Goal: Task Accomplishment & Management: Manage account settings

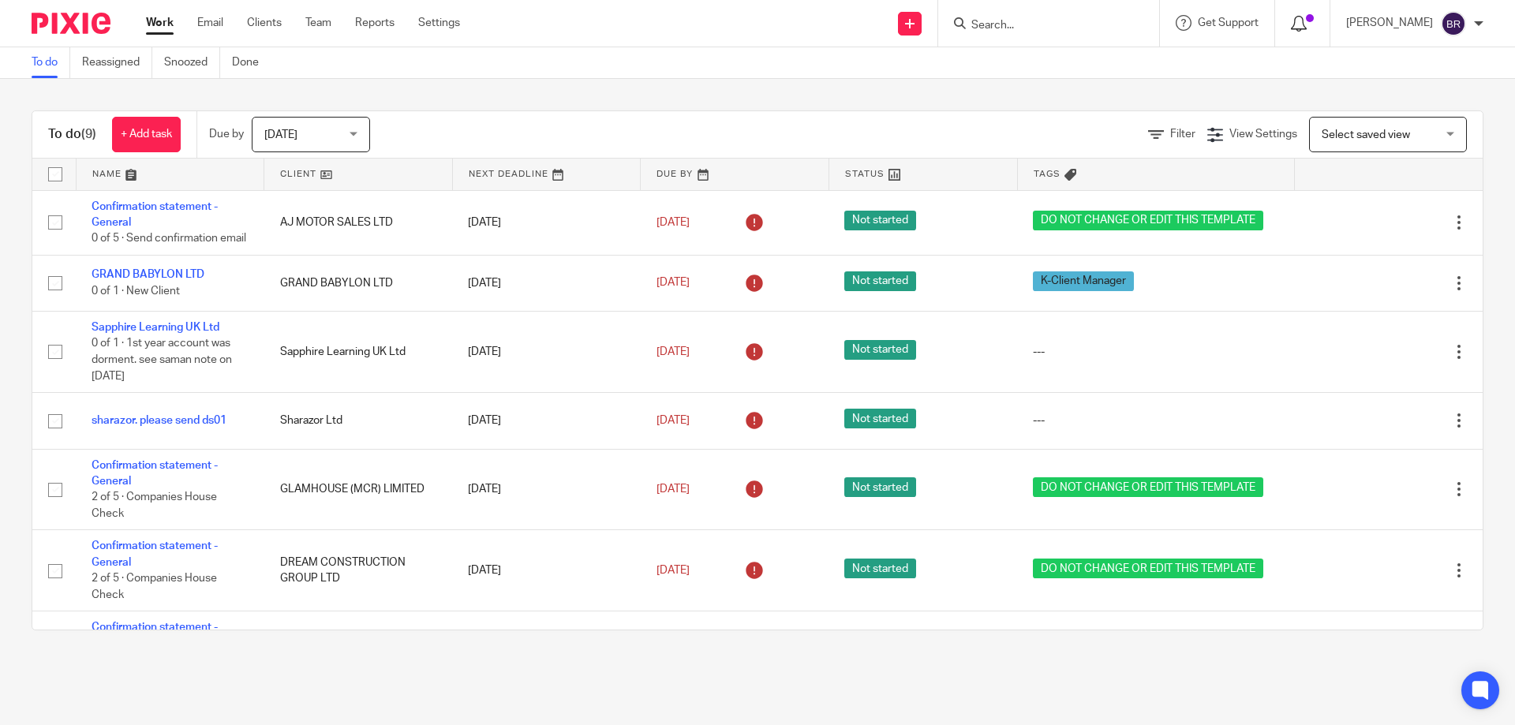
click at [1307, 17] on icon at bounding box center [1299, 24] width 16 height 16
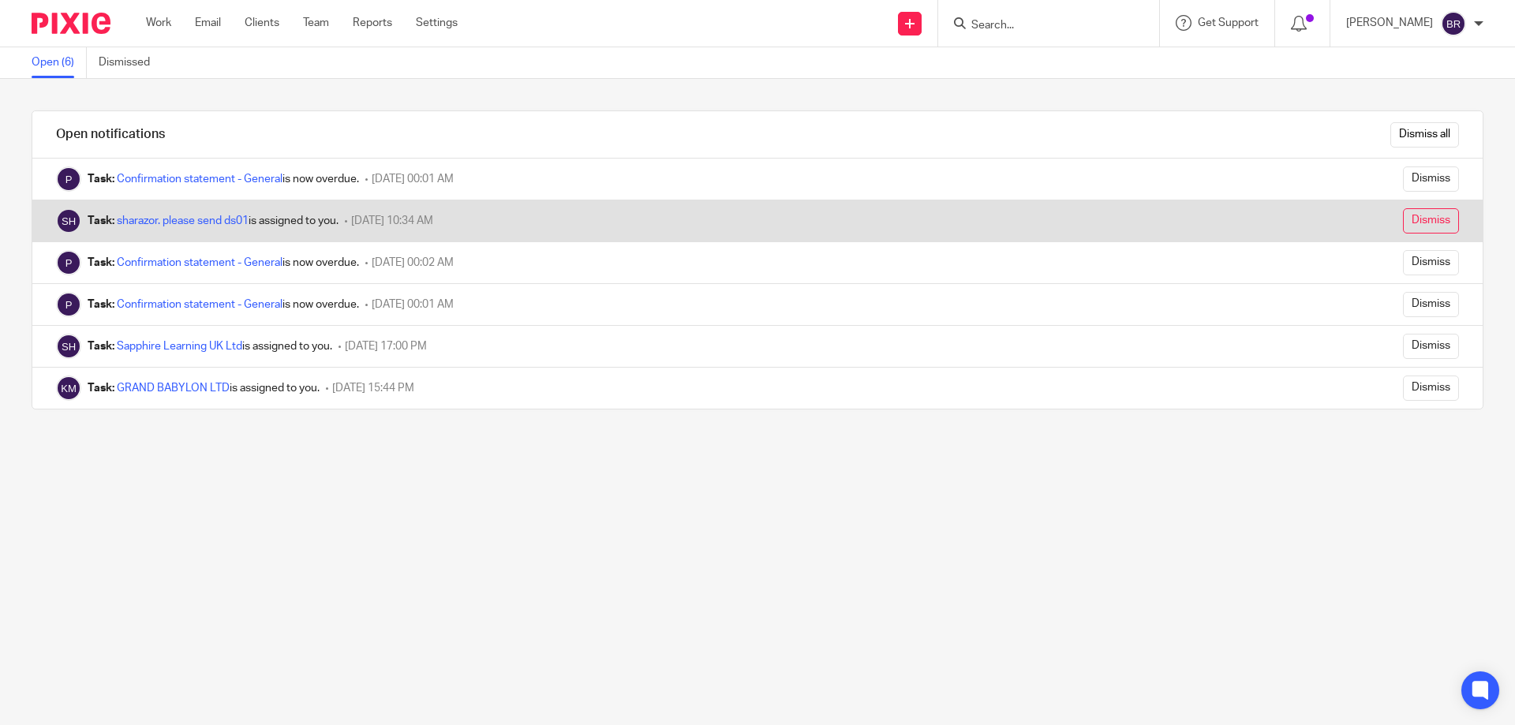
click at [1403, 212] on input "Dismiss" at bounding box center [1431, 220] width 56 height 25
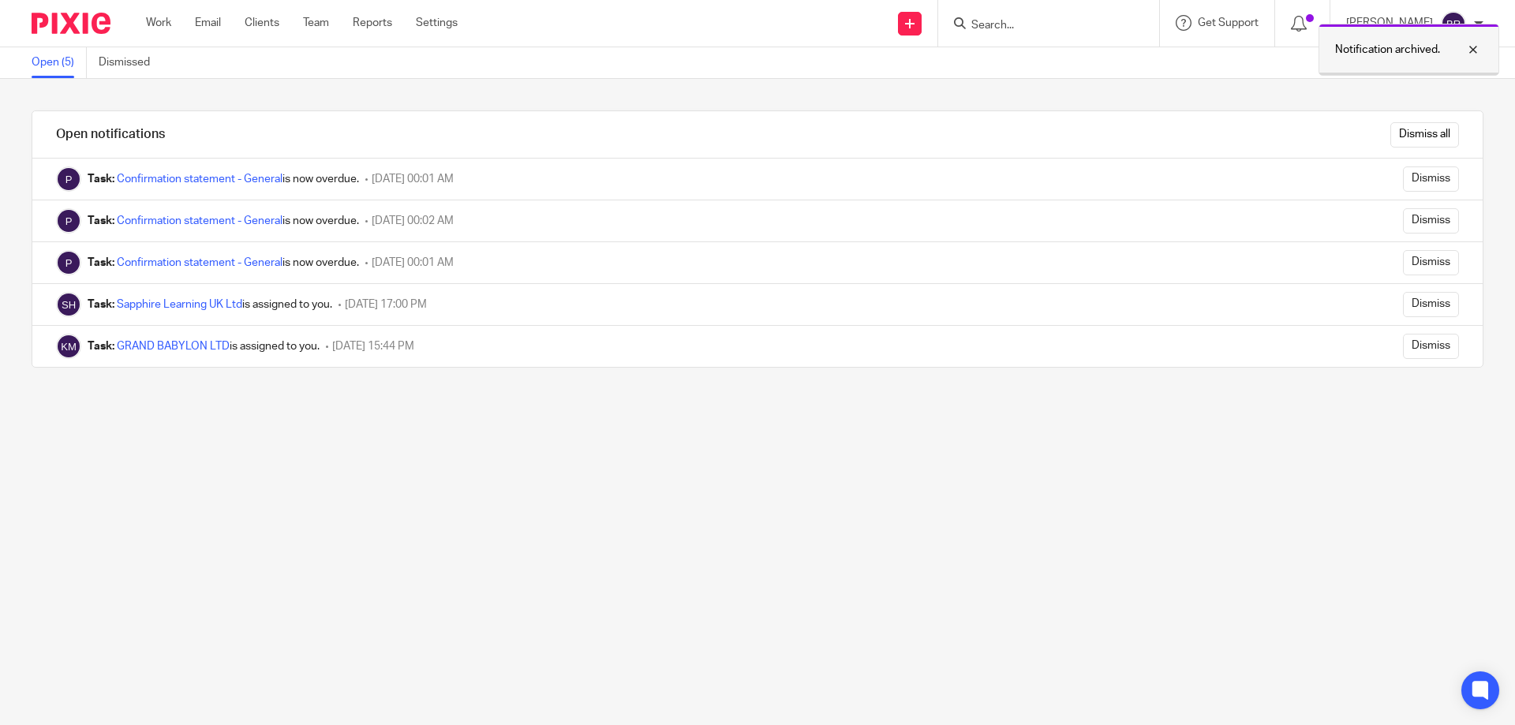
click at [1471, 50] on div at bounding box center [1461, 49] width 43 height 19
click at [96, 20] on img at bounding box center [71, 23] width 79 height 21
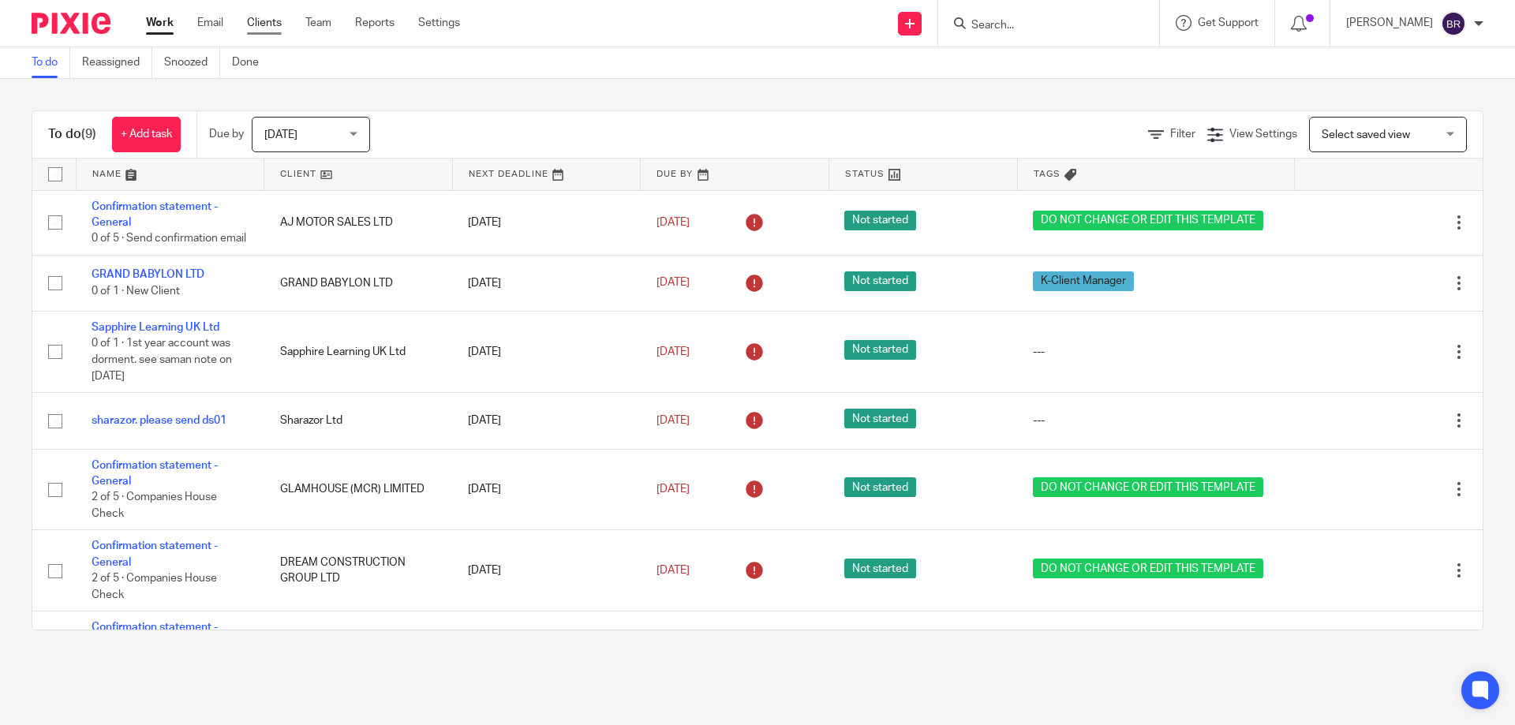
click at [263, 22] on link "Clients" at bounding box center [264, 23] width 35 height 16
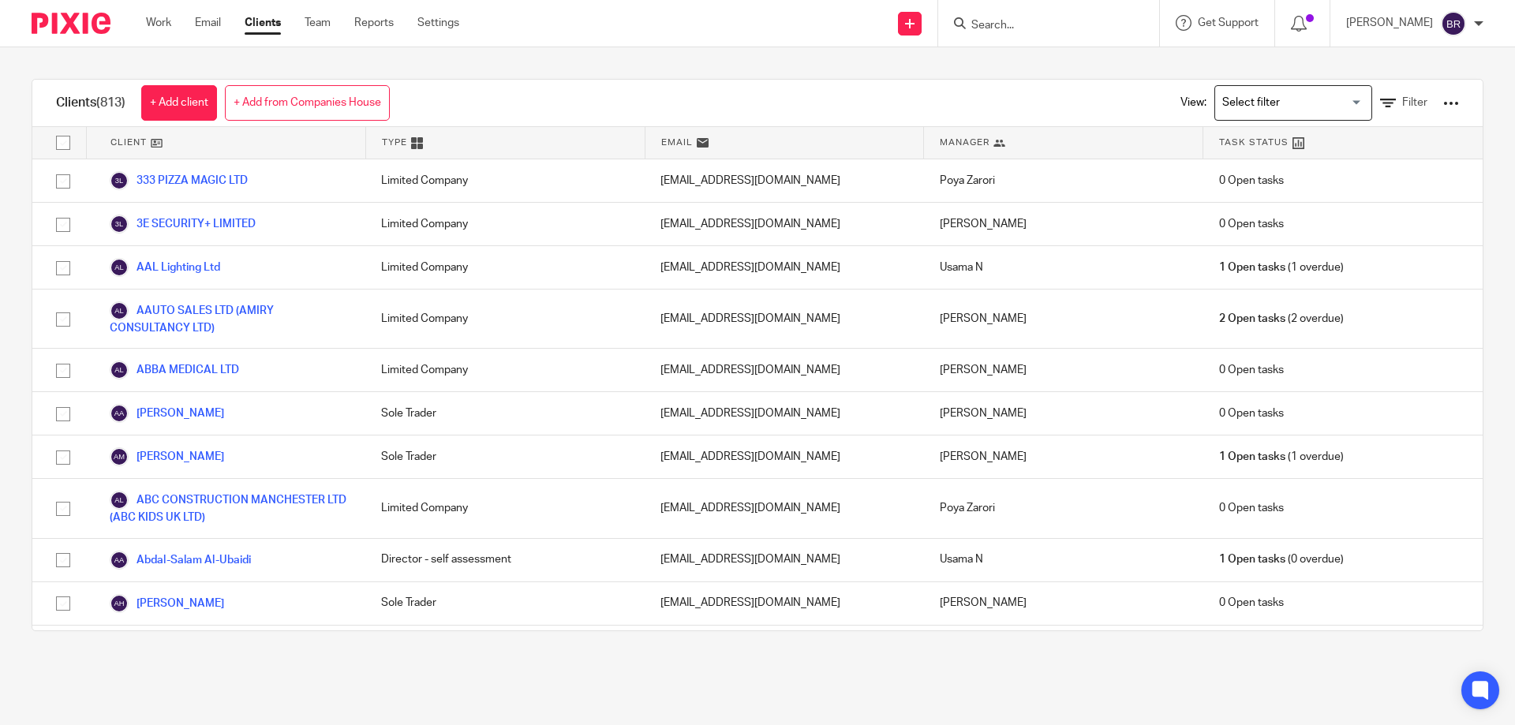
click at [1390, 94] on div "View: Loading... Filter" at bounding box center [1308, 103] width 302 height 47
click at [1402, 107] on span "Filter" at bounding box center [1414, 102] width 25 height 11
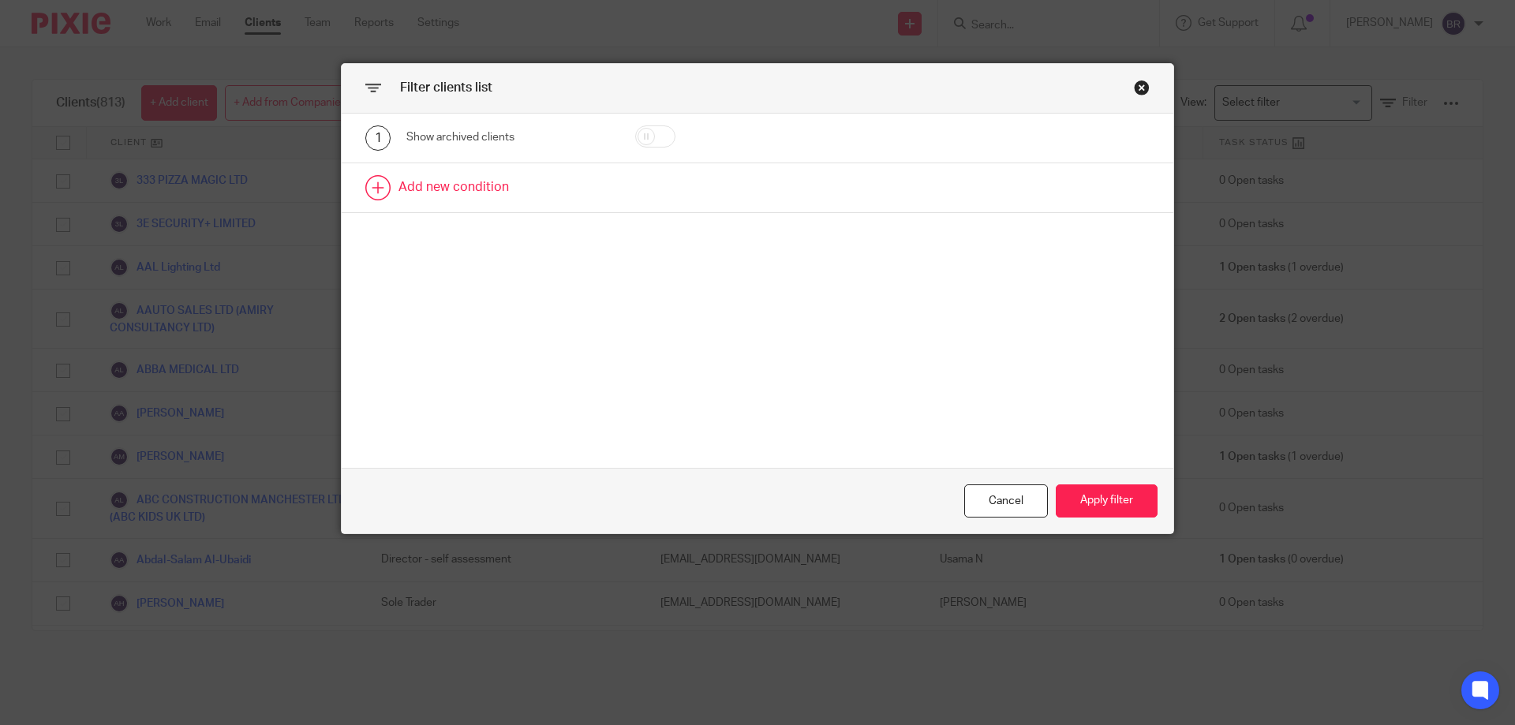
click at [459, 193] on link at bounding box center [758, 187] width 832 height 49
click at [494, 190] on div "Field" at bounding box center [495, 192] width 152 height 33
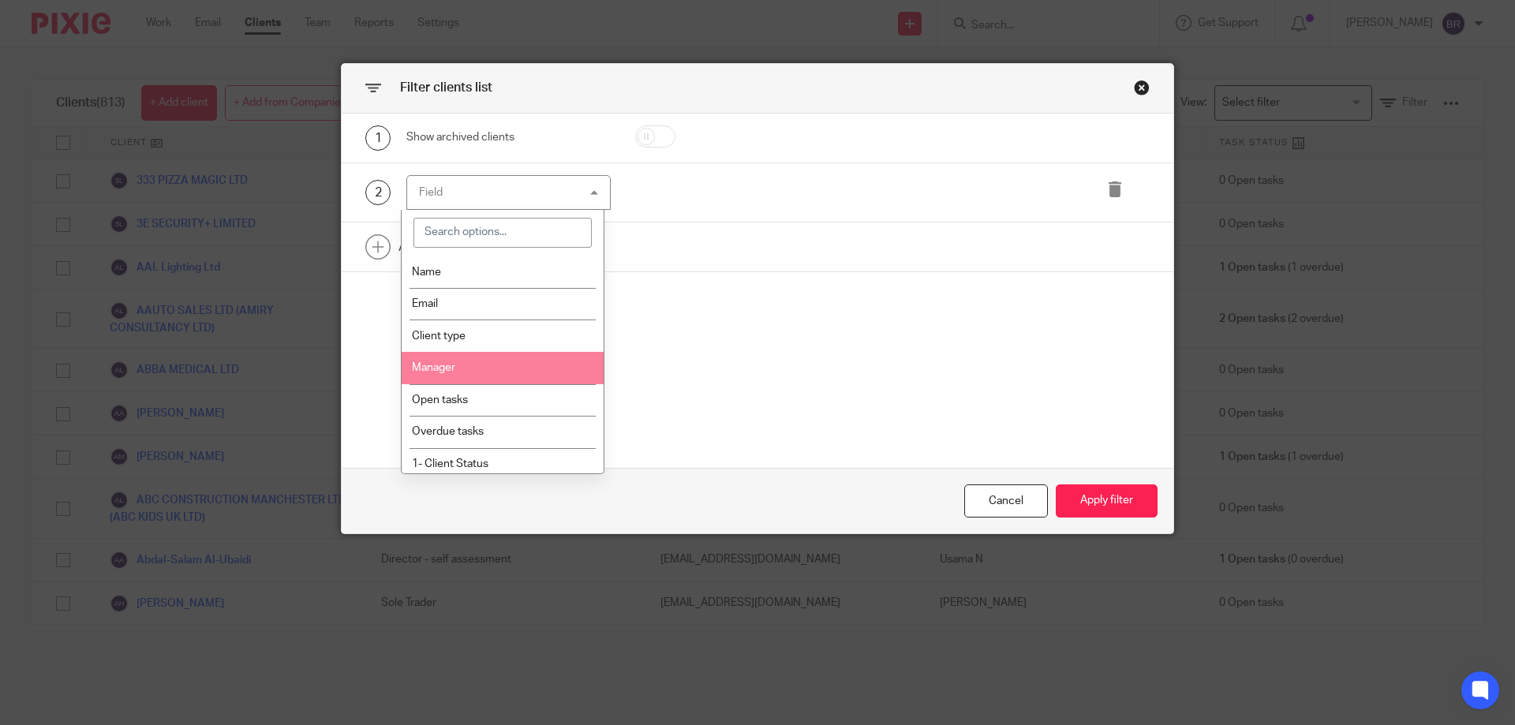
click at [511, 369] on li "Manager" at bounding box center [503, 368] width 203 height 32
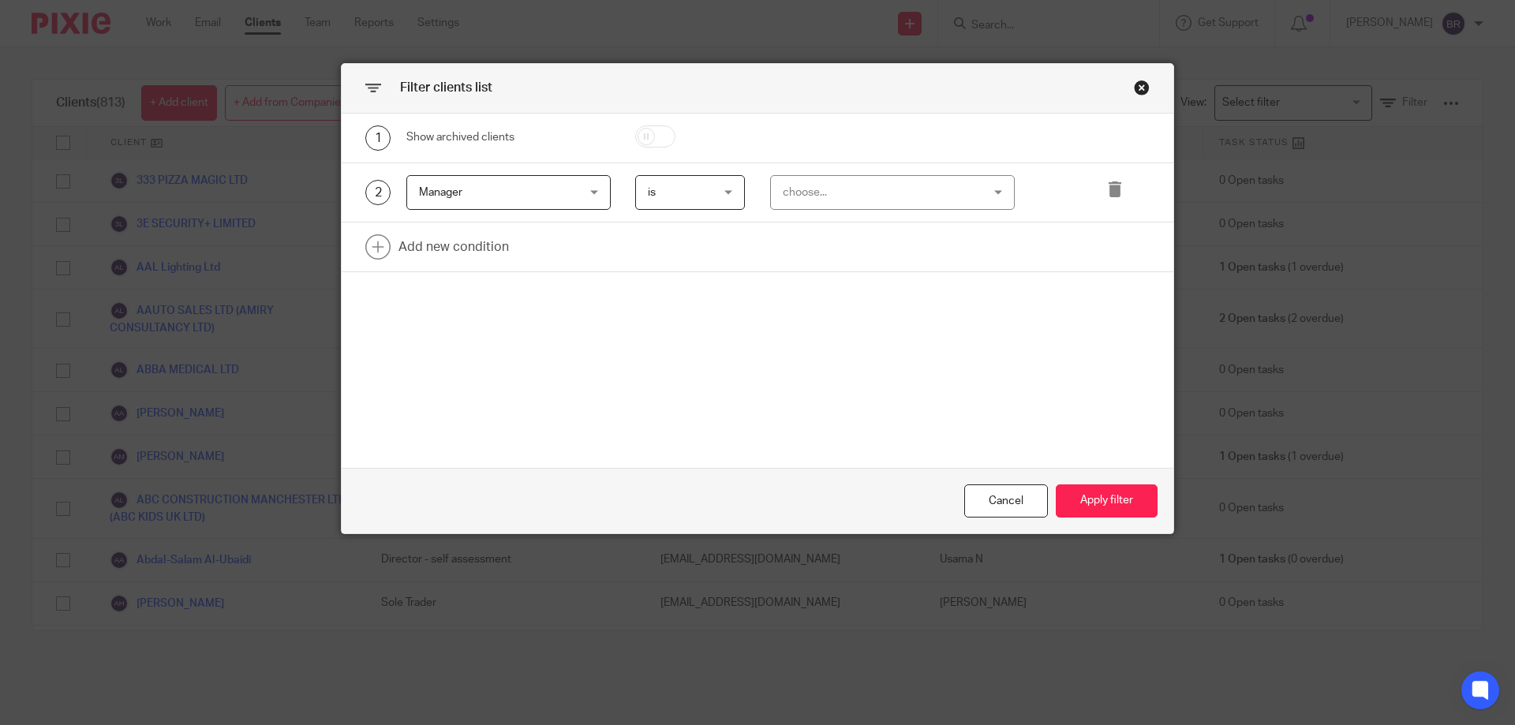
click at [833, 216] on div "2 Manager Manager Name Email Client type Manager Open tasks Overdue tasks 1- Cl…" at bounding box center [758, 193] width 832 height 60
click at [836, 200] on div "choose..." at bounding box center [875, 192] width 185 height 33
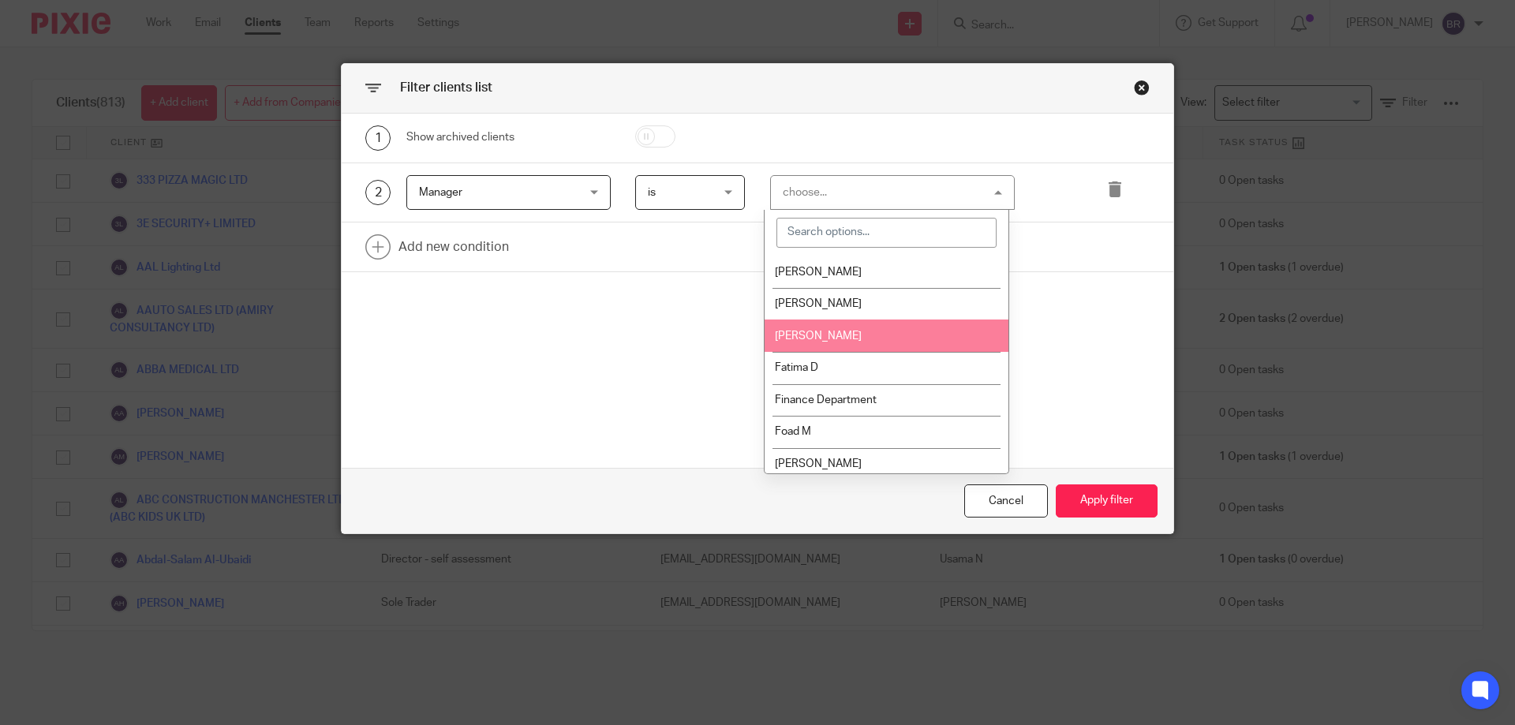
click at [833, 333] on span "[PERSON_NAME]" at bounding box center [818, 336] width 87 height 11
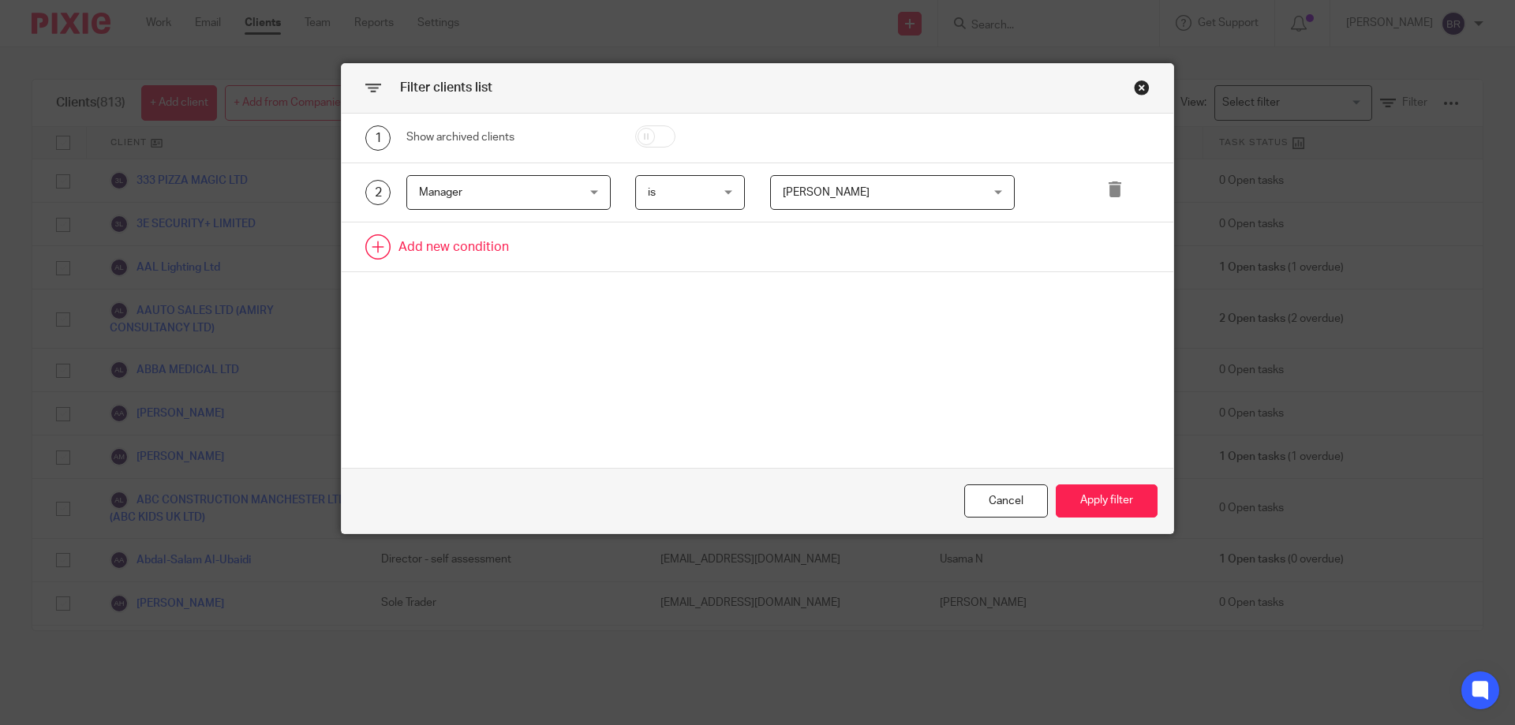
click at [455, 245] on link at bounding box center [758, 247] width 832 height 49
click at [489, 250] on div "Field" at bounding box center [495, 251] width 152 height 33
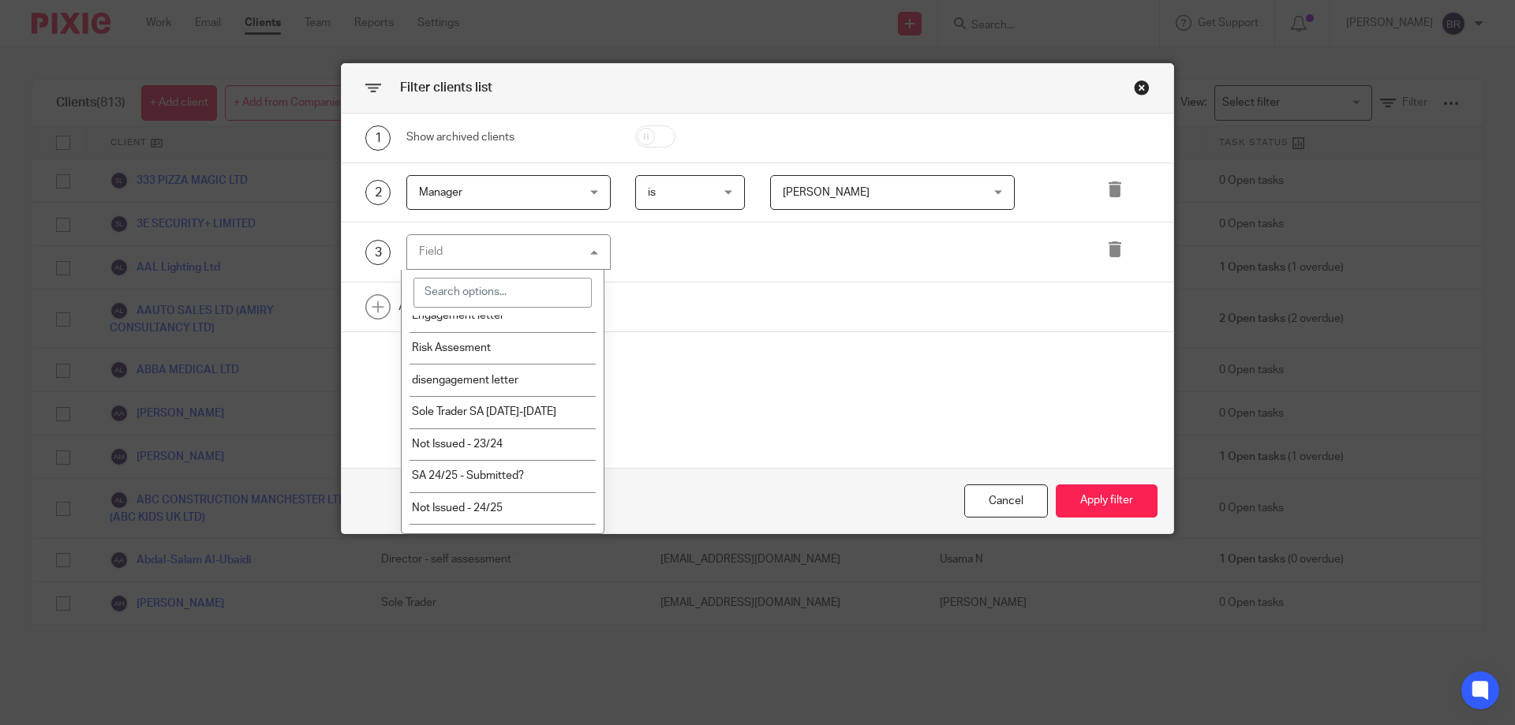
scroll to position [1925, 0]
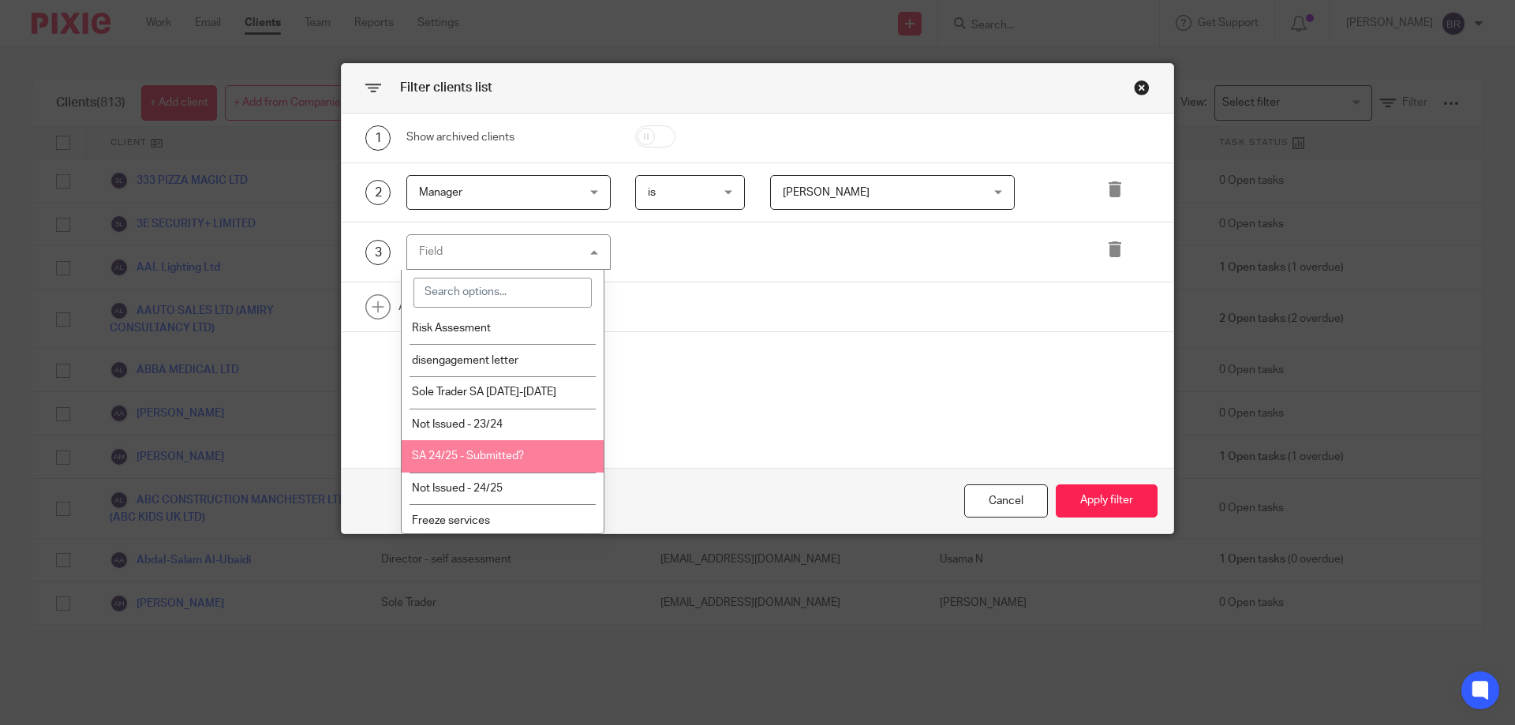
click at [552, 451] on li "SA 24/25 - Submitted?" at bounding box center [503, 456] width 203 height 32
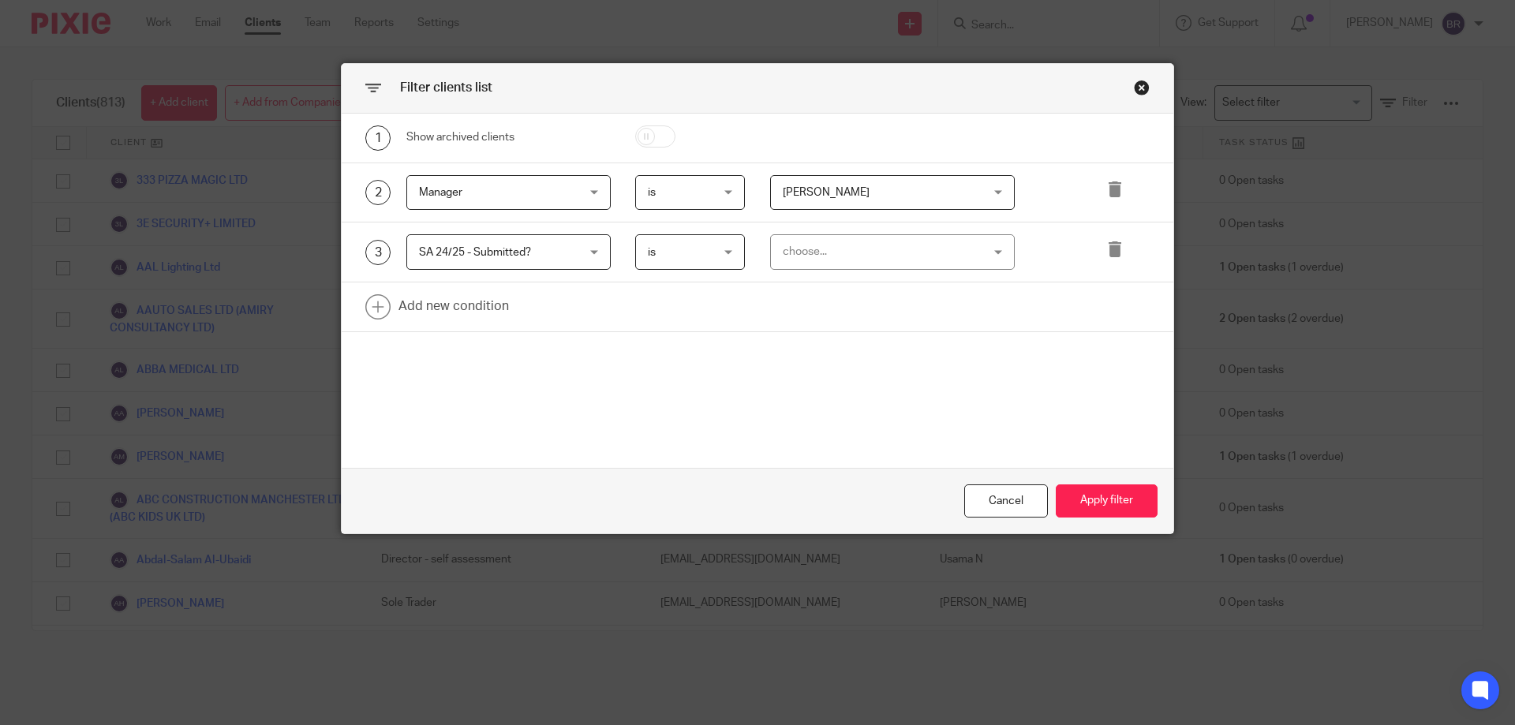
click at [676, 241] on span "is" at bounding box center [686, 251] width 77 height 33
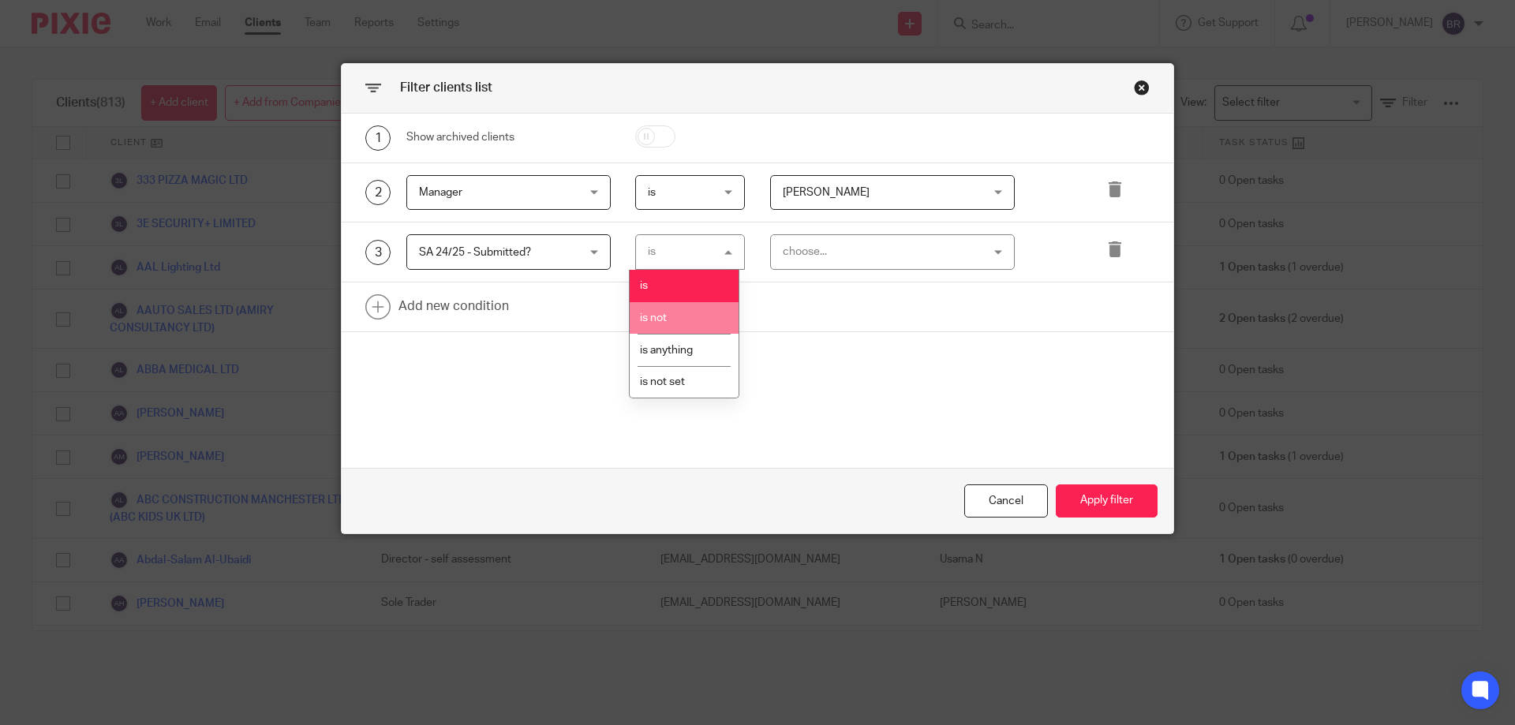
click at [677, 320] on li "is not" at bounding box center [684, 318] width 109 height 32
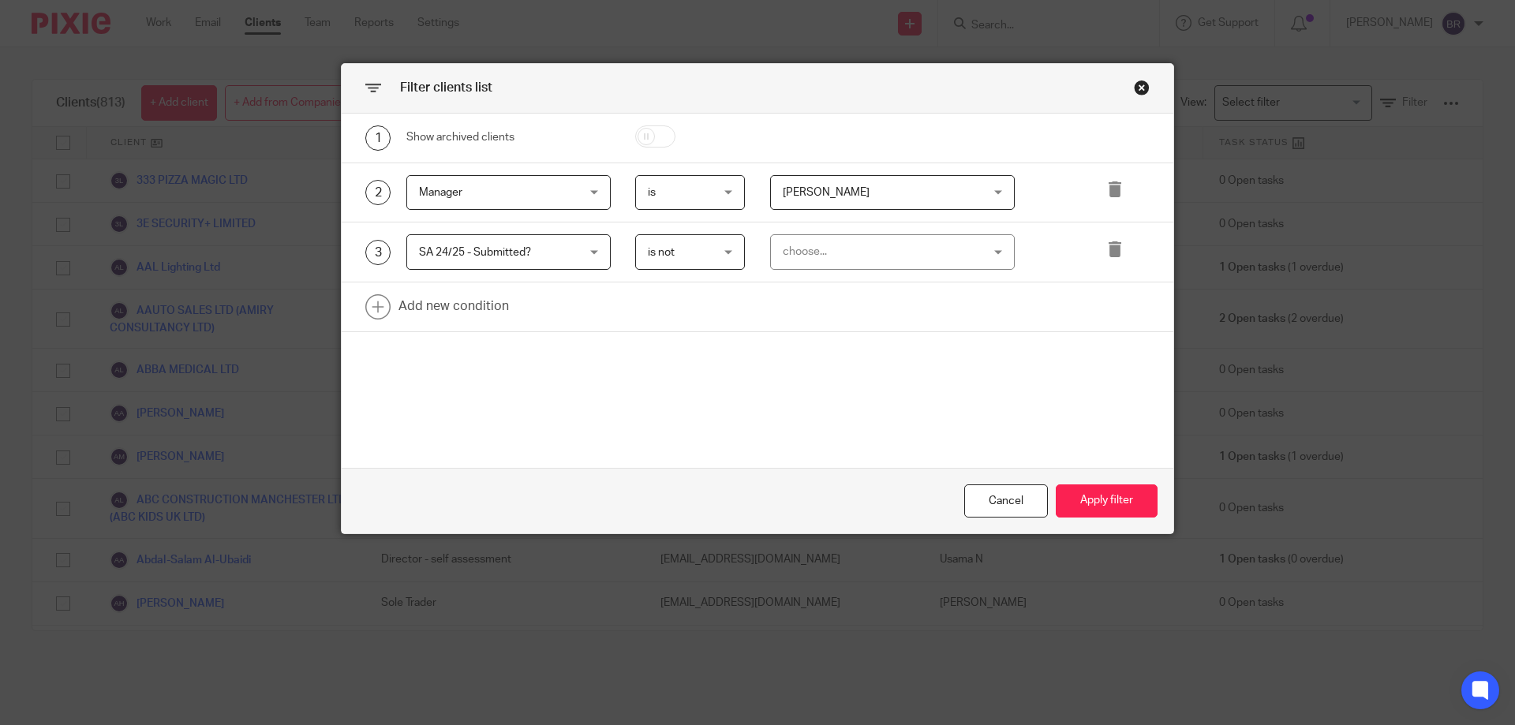
click at [846, 243] on div "choose..." at bounding box center [875, 251] width 185 height 33
click at [638, 300] on link at bounding box center [758, 307] width 832 height 49
click at [579, 261] on div "SA 24/25 - Submitted? SA 24/25 - Submitted?" at bounding box center [508, 252] width 204 height 36
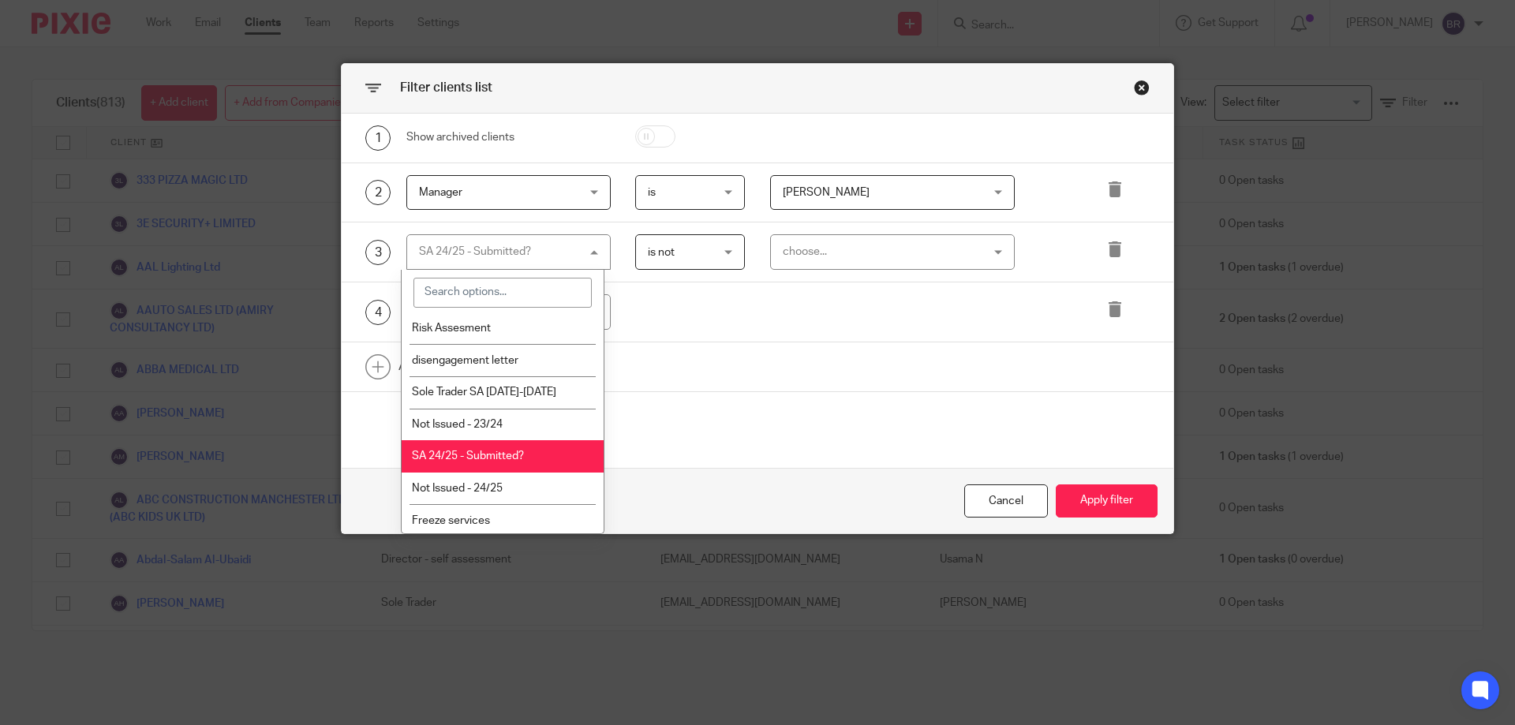
click at [826, 256] on div "choose..." at bounding box center [875, 251] width 185 height 33
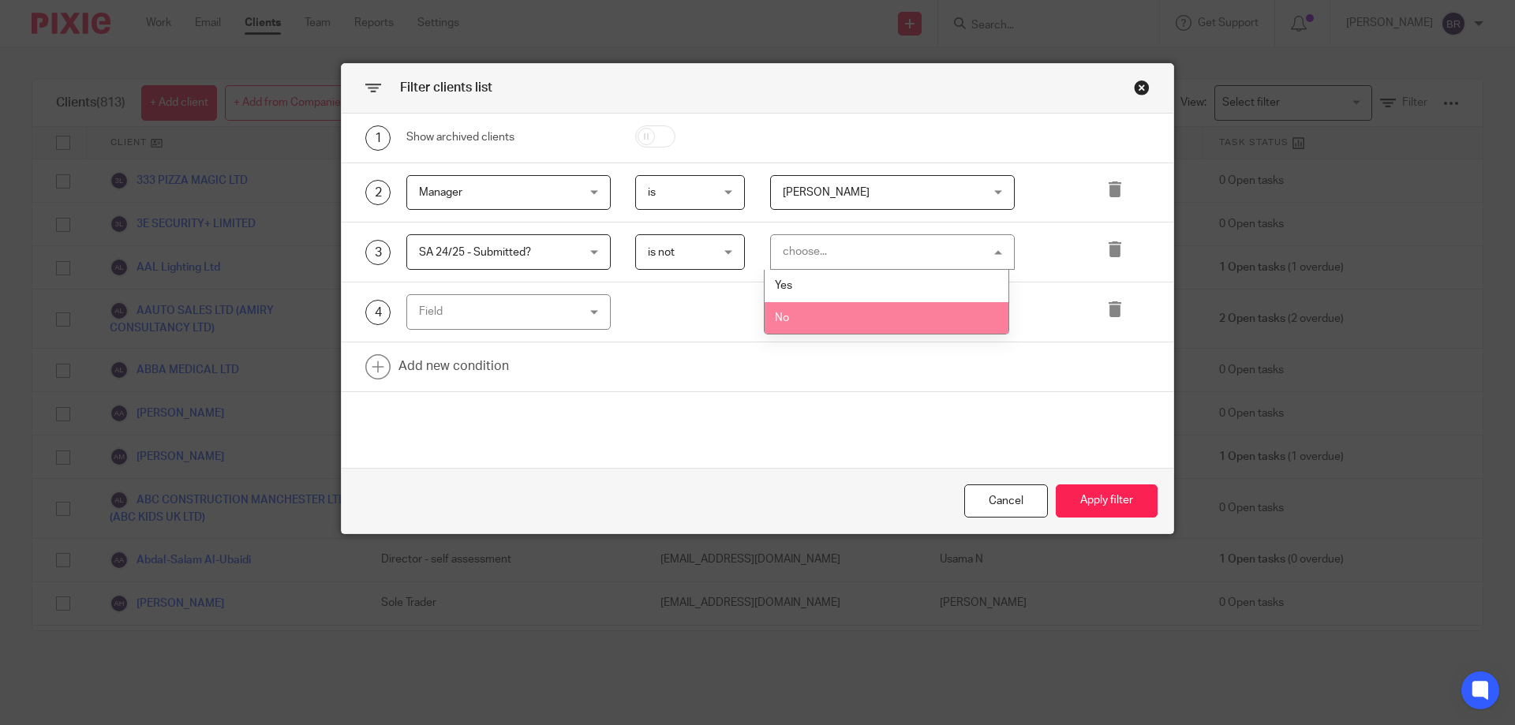
click at [825, 319] on li "No" at bounding box center [887, 318] width 244 height 32
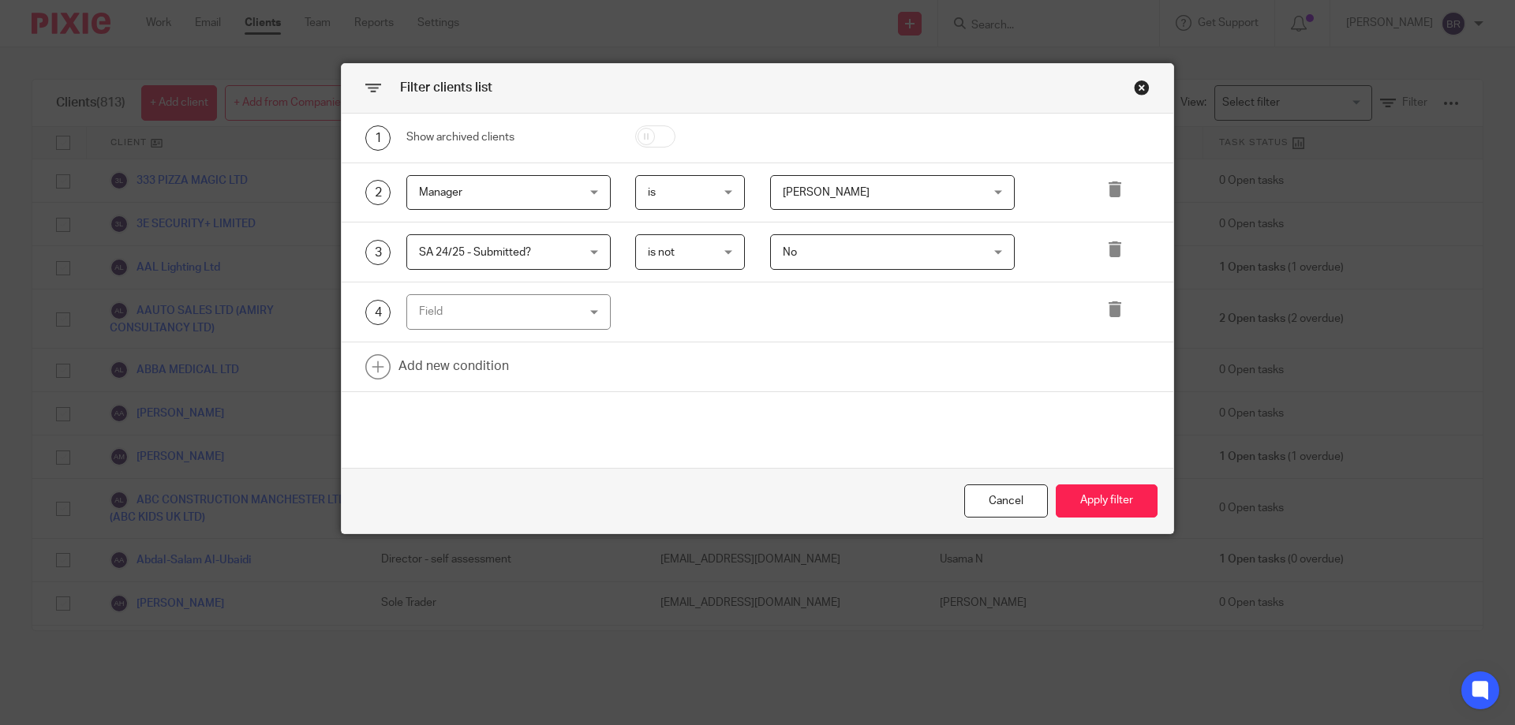
click at [1099, 303] on div at bounding box center [1116, 312] width 67 height 36
click at [1107, 312] on icon at bounding box center [1115, 309] width 16 height 16
click at [1127, 500] on button "Apply filter" at bounding box center [1107, 502] width 102 height 34
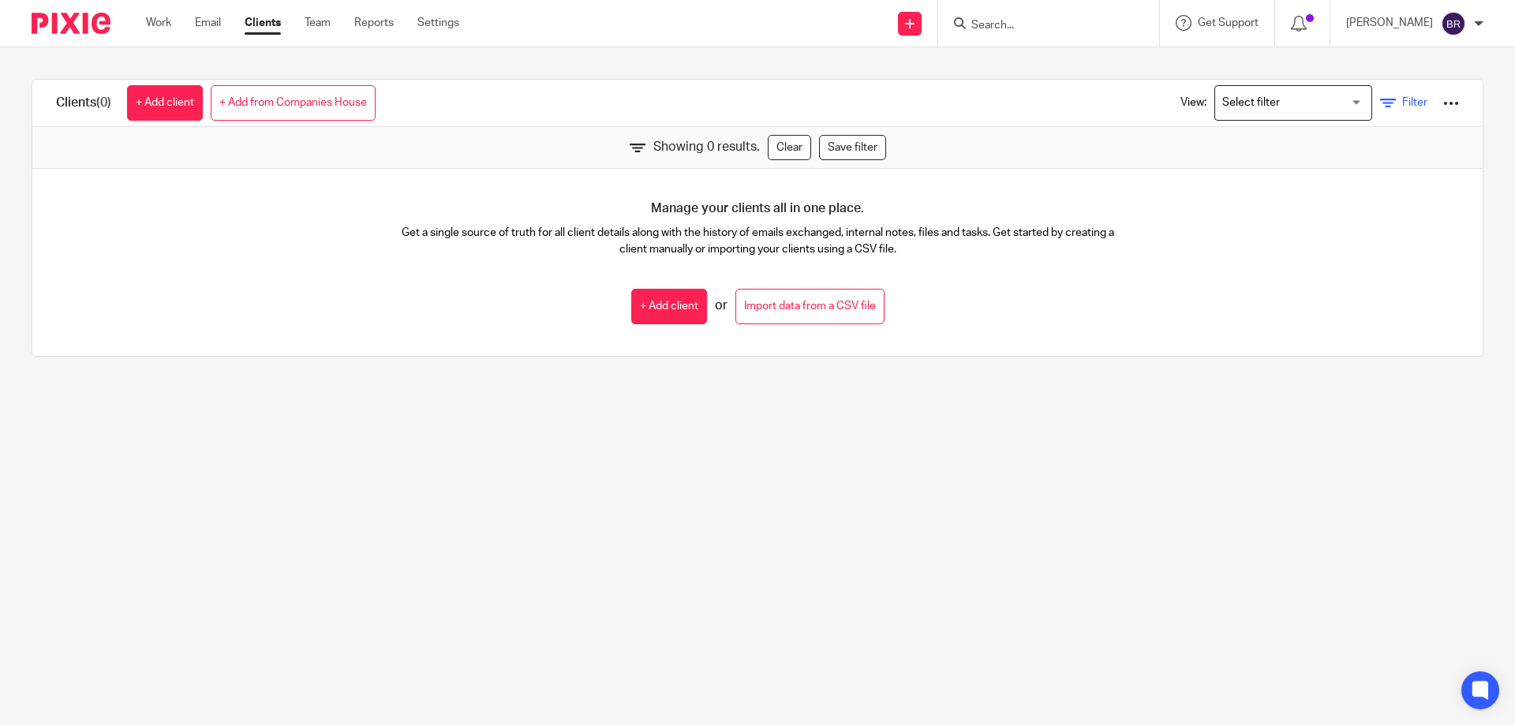
click at [1402, 100] on span "Filter" at bounding box center [1414, 102] width 25 height 11
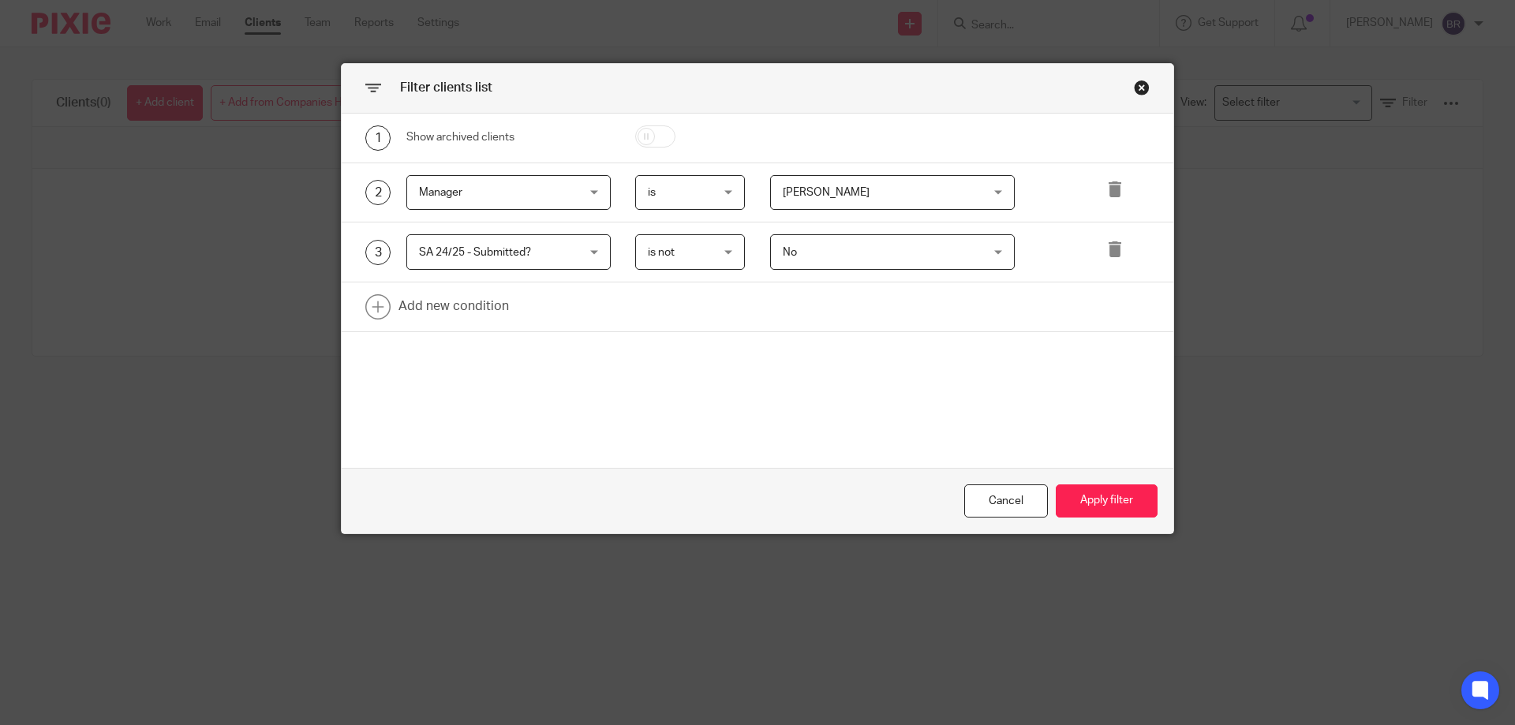
click at [555, 253] on span "SA 24/25 - Submitted?" at bounding box center [495, 251] width 152 height 33
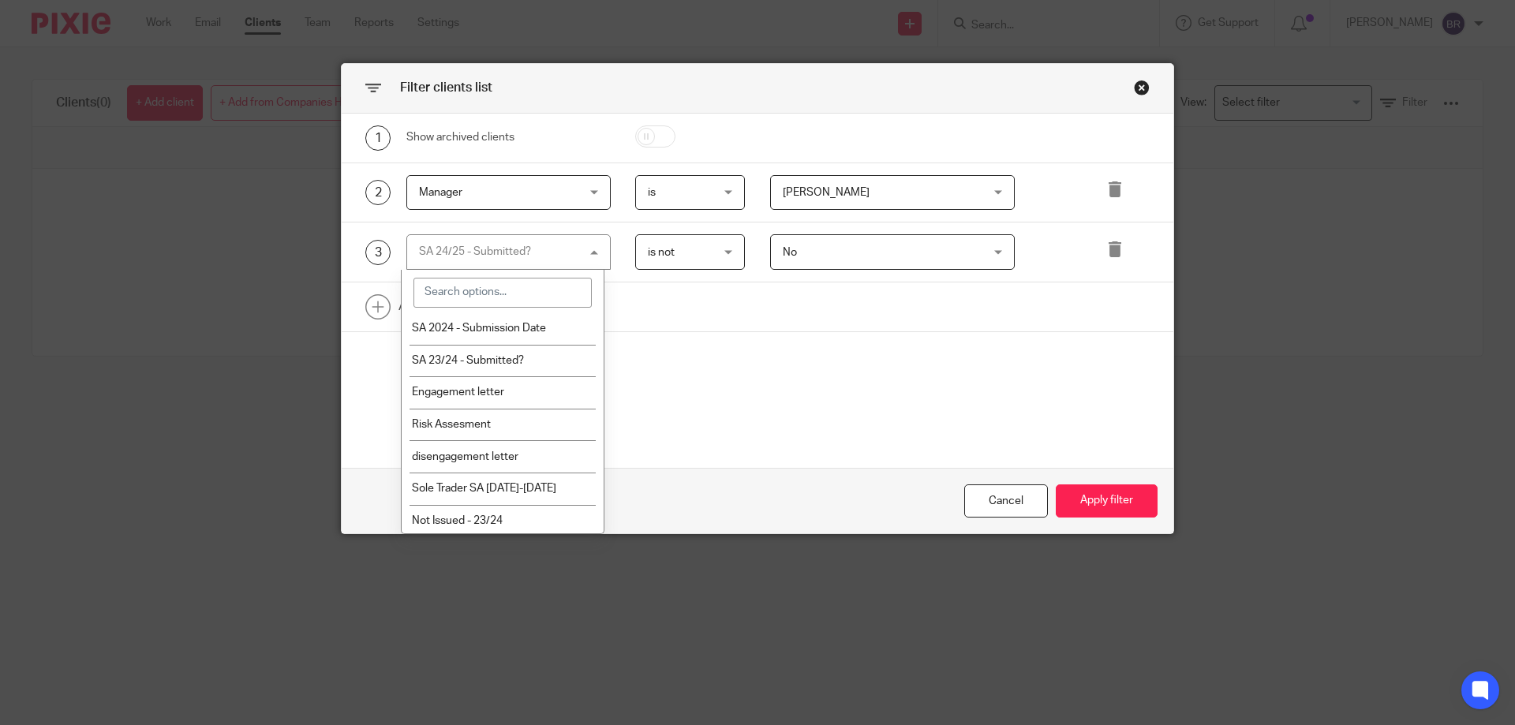
scroll to position [1867, 0]
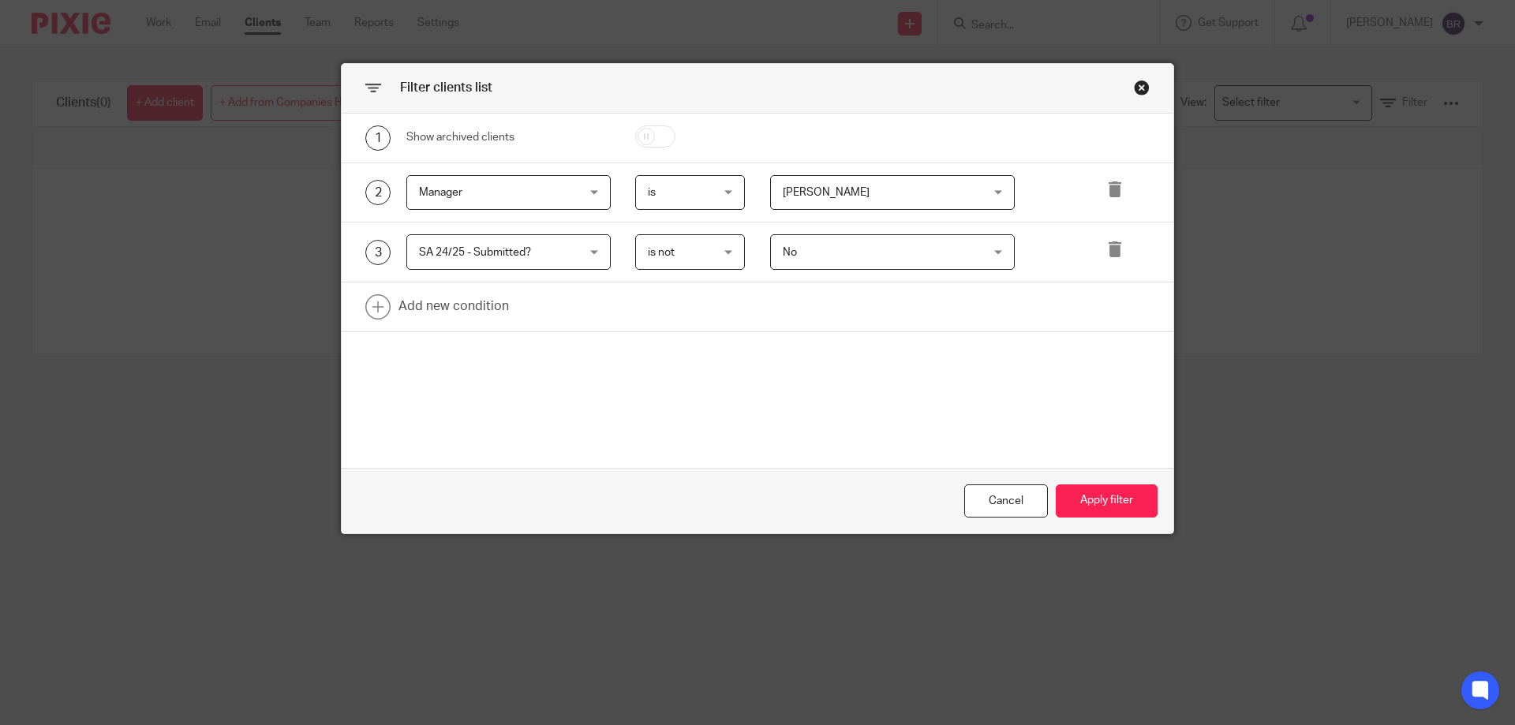
click at [607, 487] on div "Cancel Apply filter" at bounding box center [758, 501] width 832 height 66
click at [1099, 245] on div at bounding box center [1116, 252] width 67 height 36
click at [1107, 246] on icon at bounding box center [1115, 249] width 16 height 16
click at [1111, 248] on link at bounding box center [758, 247] width 832 height 49
click at [474, 246] on div "Field" at bounding box center [495, 251] width 152 height 33
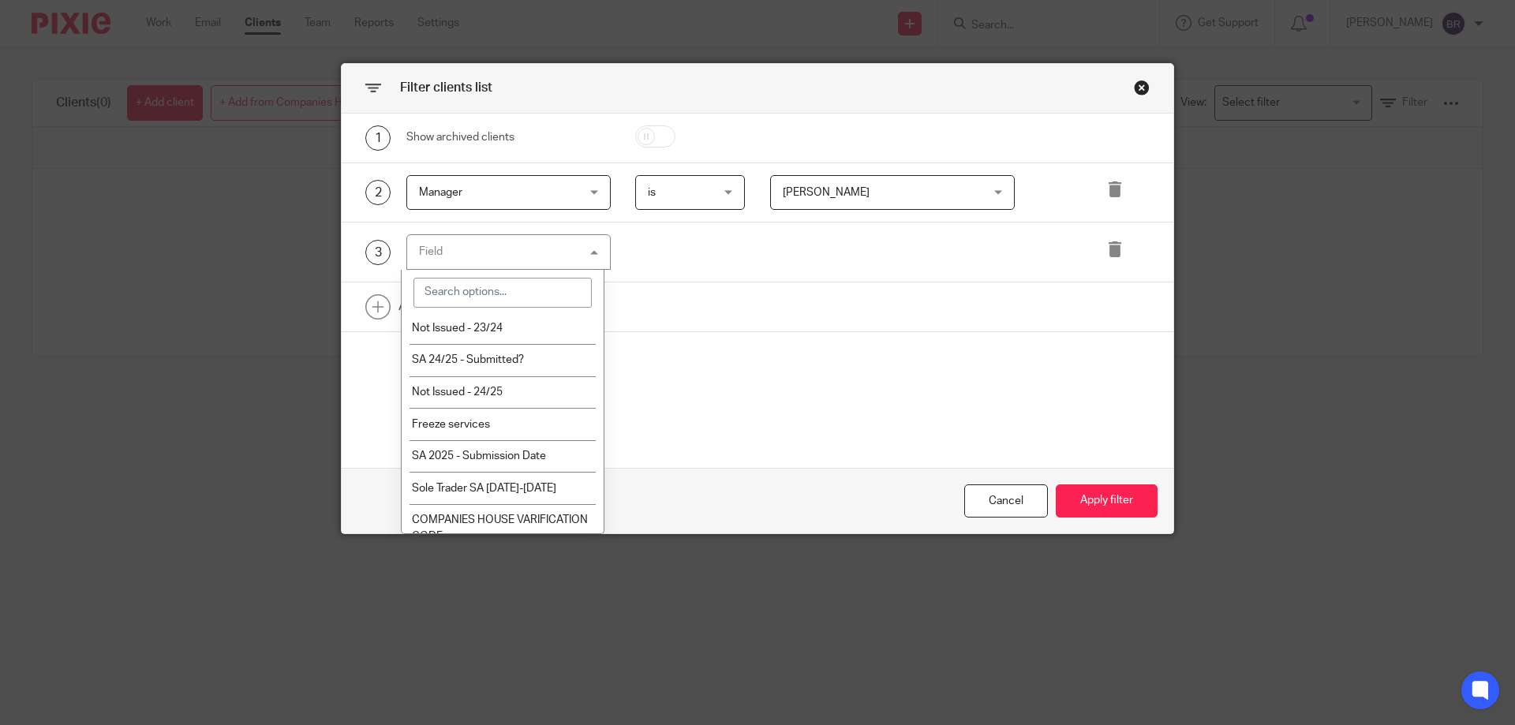
scroll to position [2011, 0]
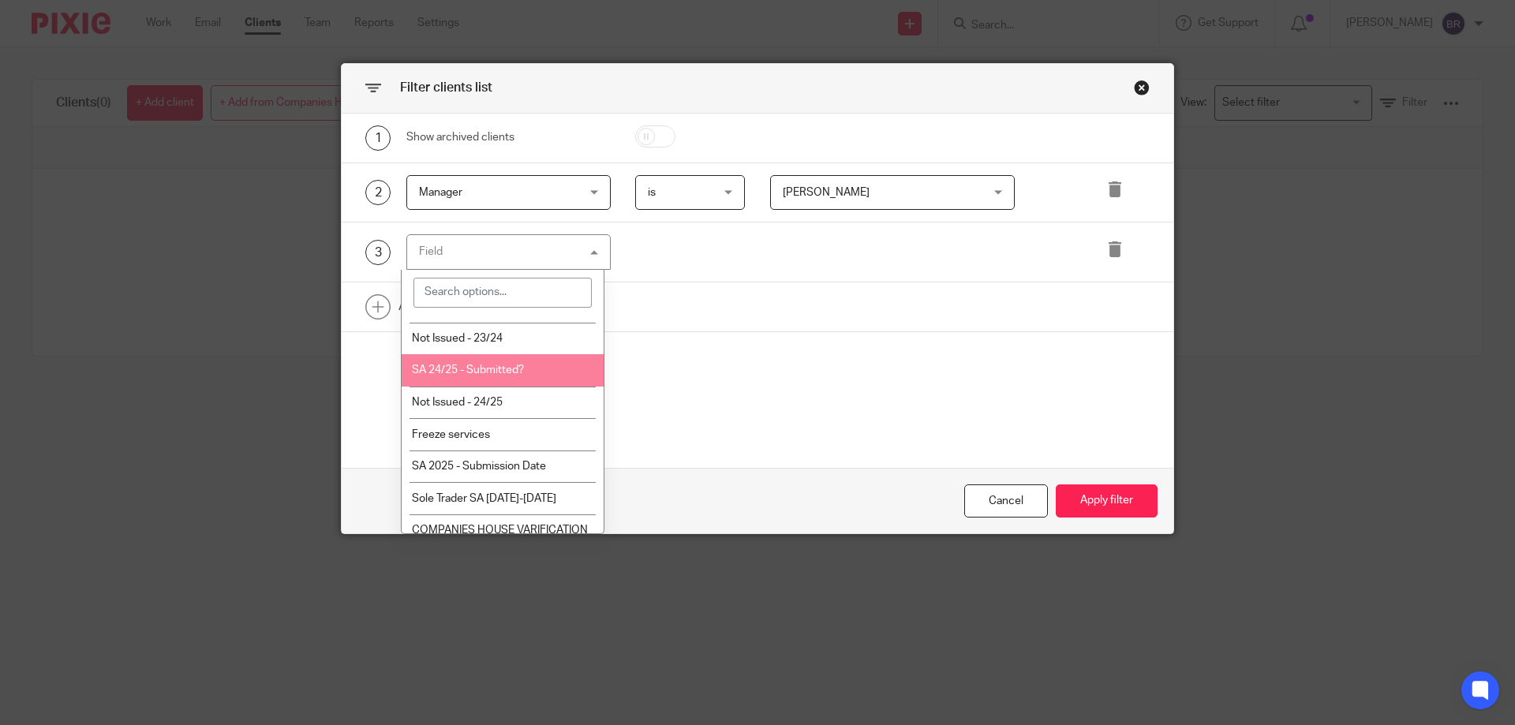
click at [540, 371] on li "SA 24/25 - Submitted?" at bounding box center [503, 370] width 203 height 32
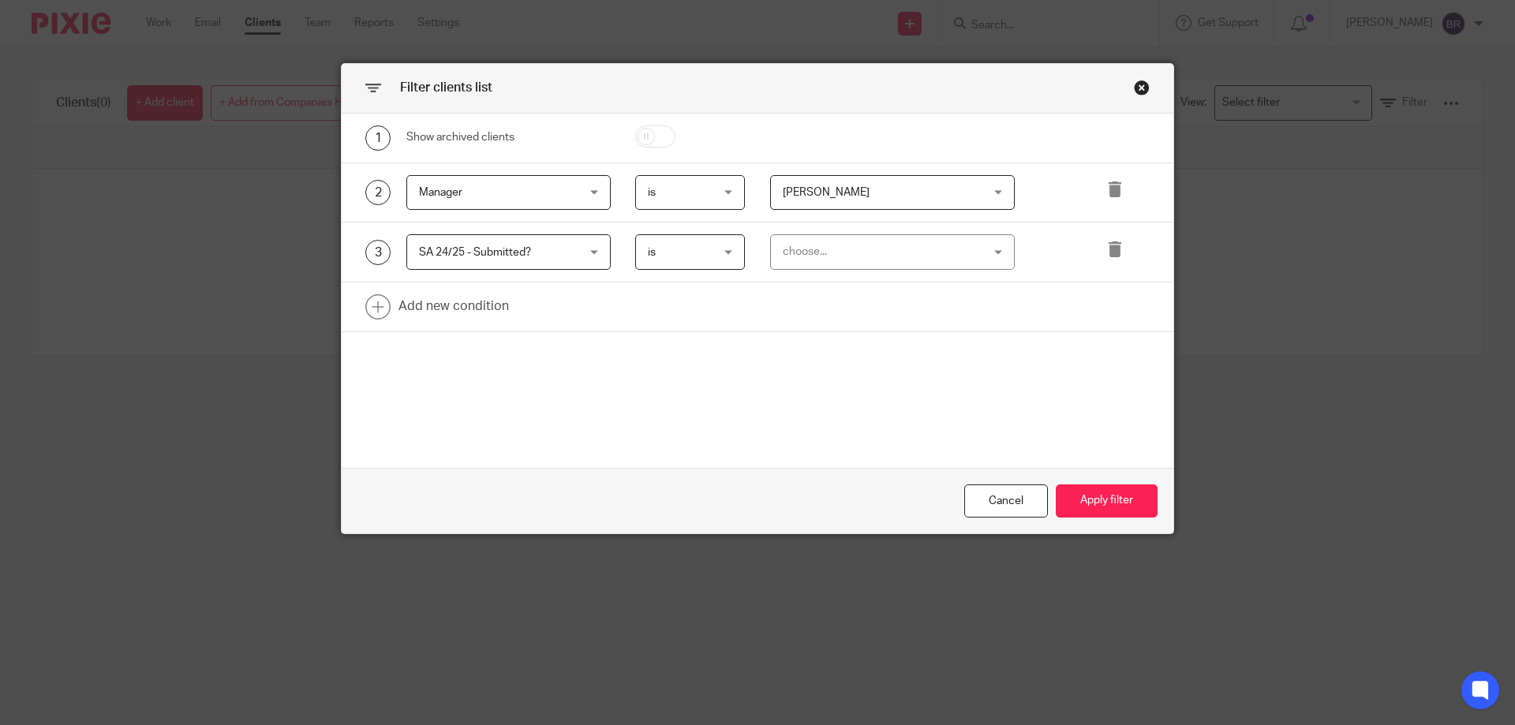
click at [870, 247] on div "choose..." at bounding box center [875, 251] width 185 height 33
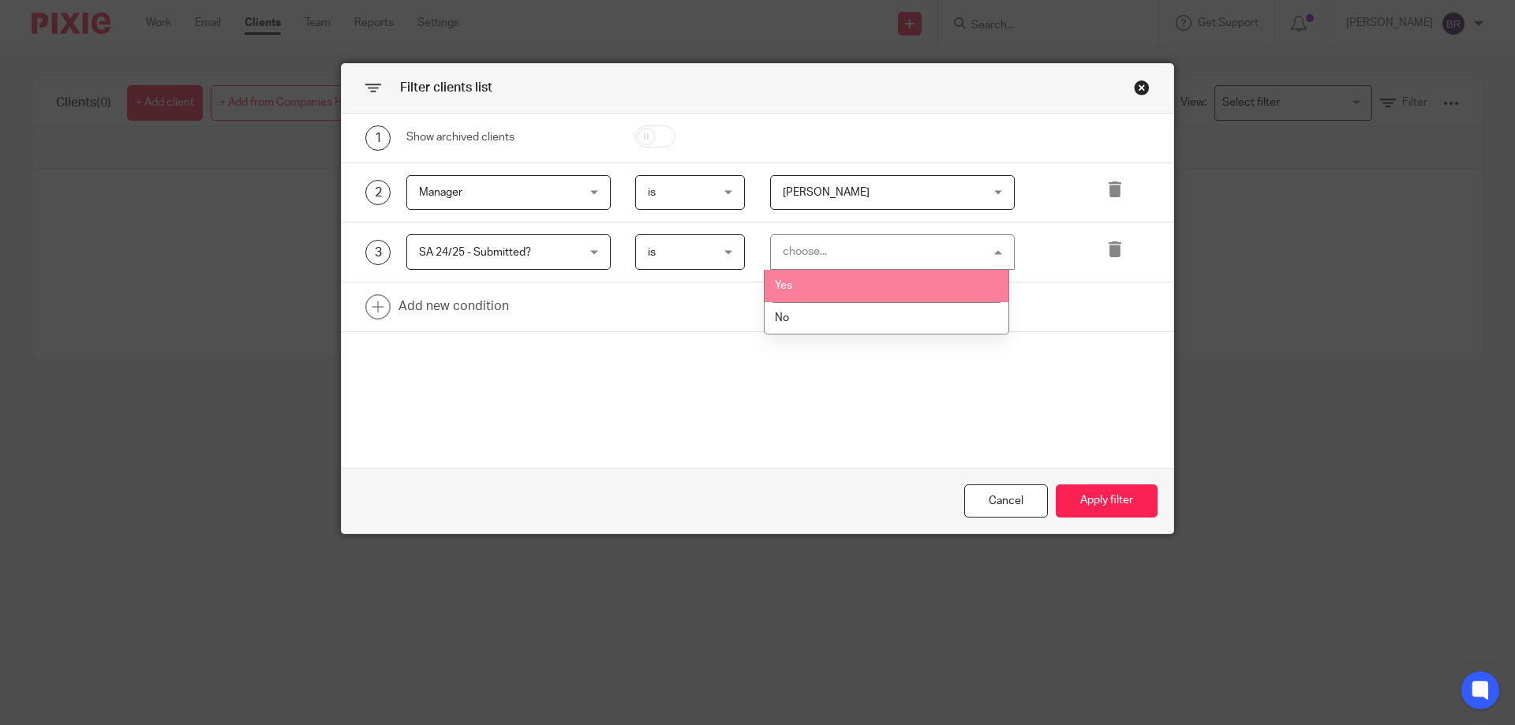
click at [863, 279] on li "Yes" at bounding box center [887, 286] width 244 height 32
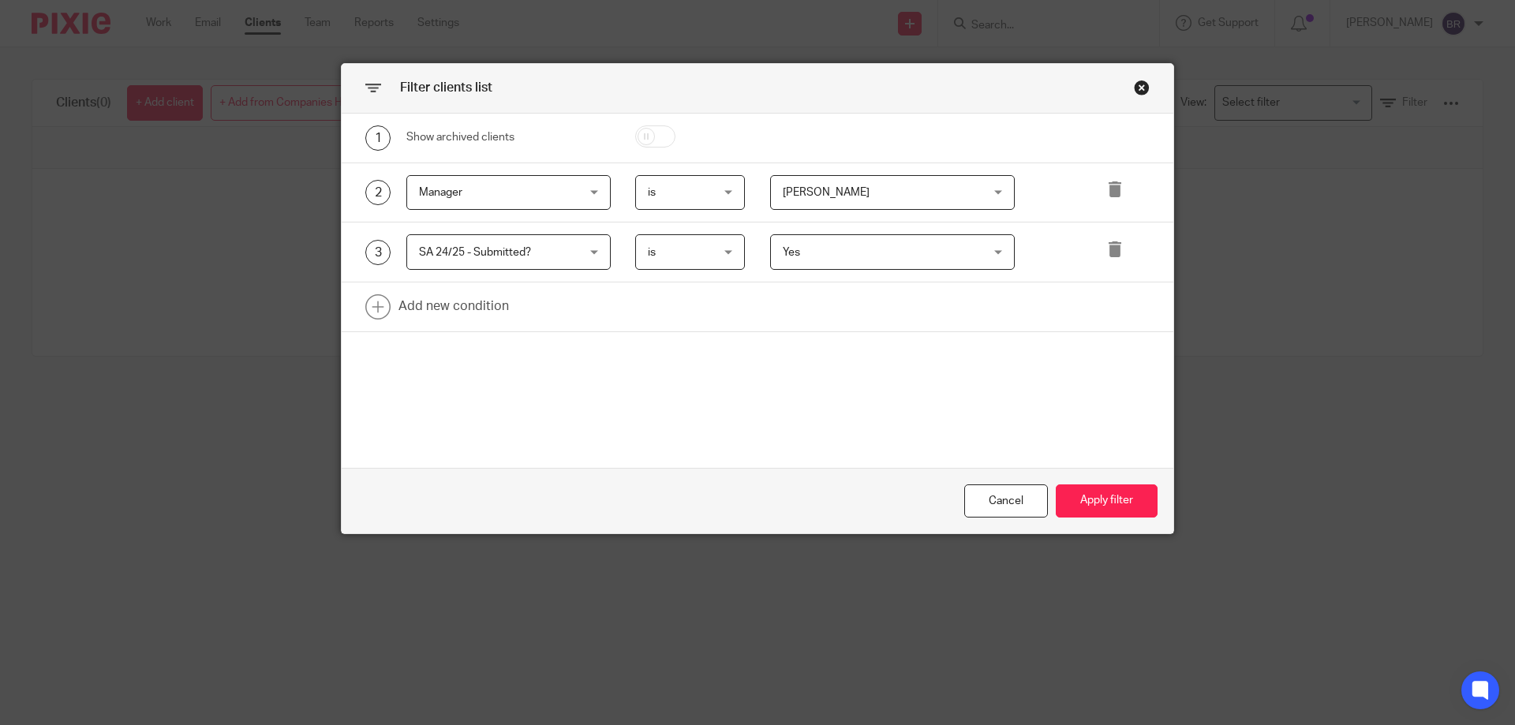
click at [724, 241] on div "is is" at bounding box center [690, 252] width 110 height 36
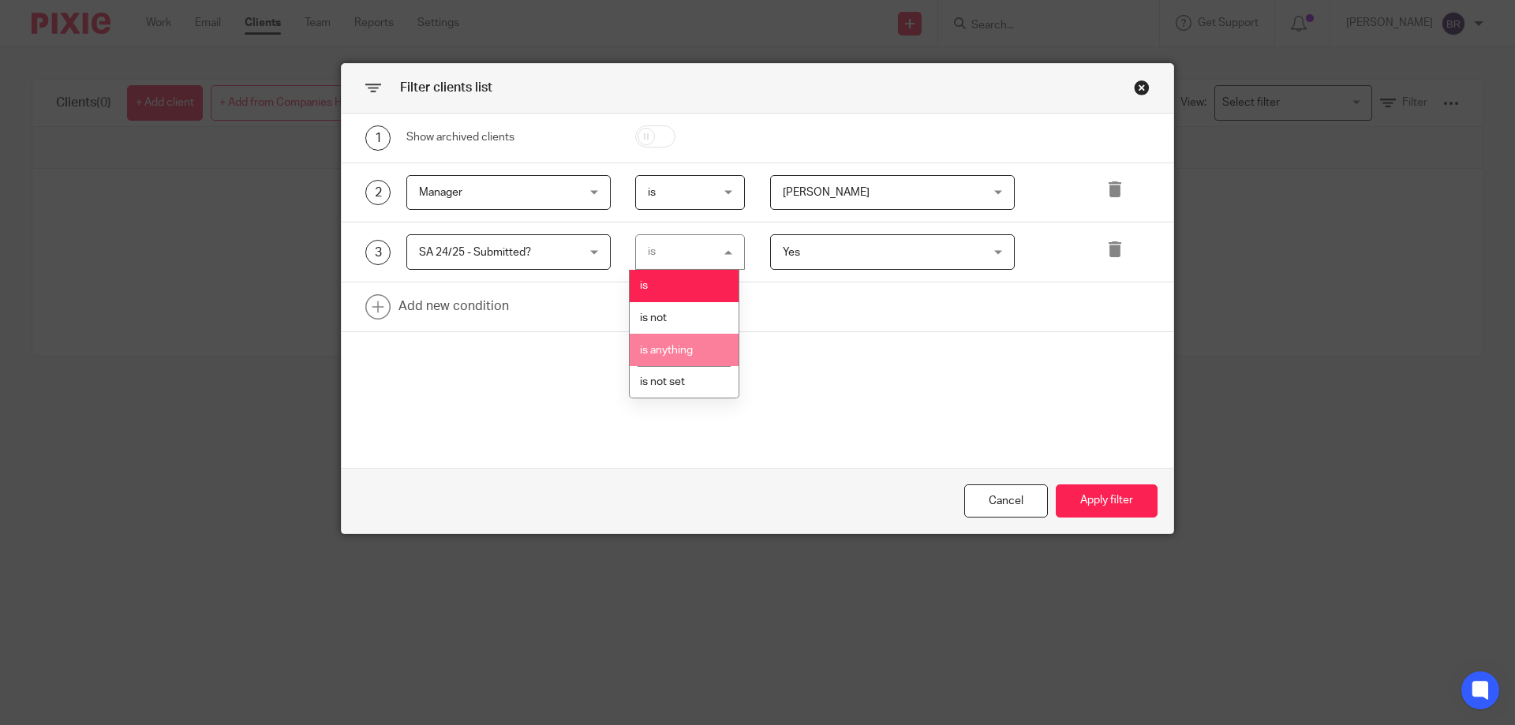
click at [711, 351] on li "is anything" at bounding box center [684, 350] width 109 height 32
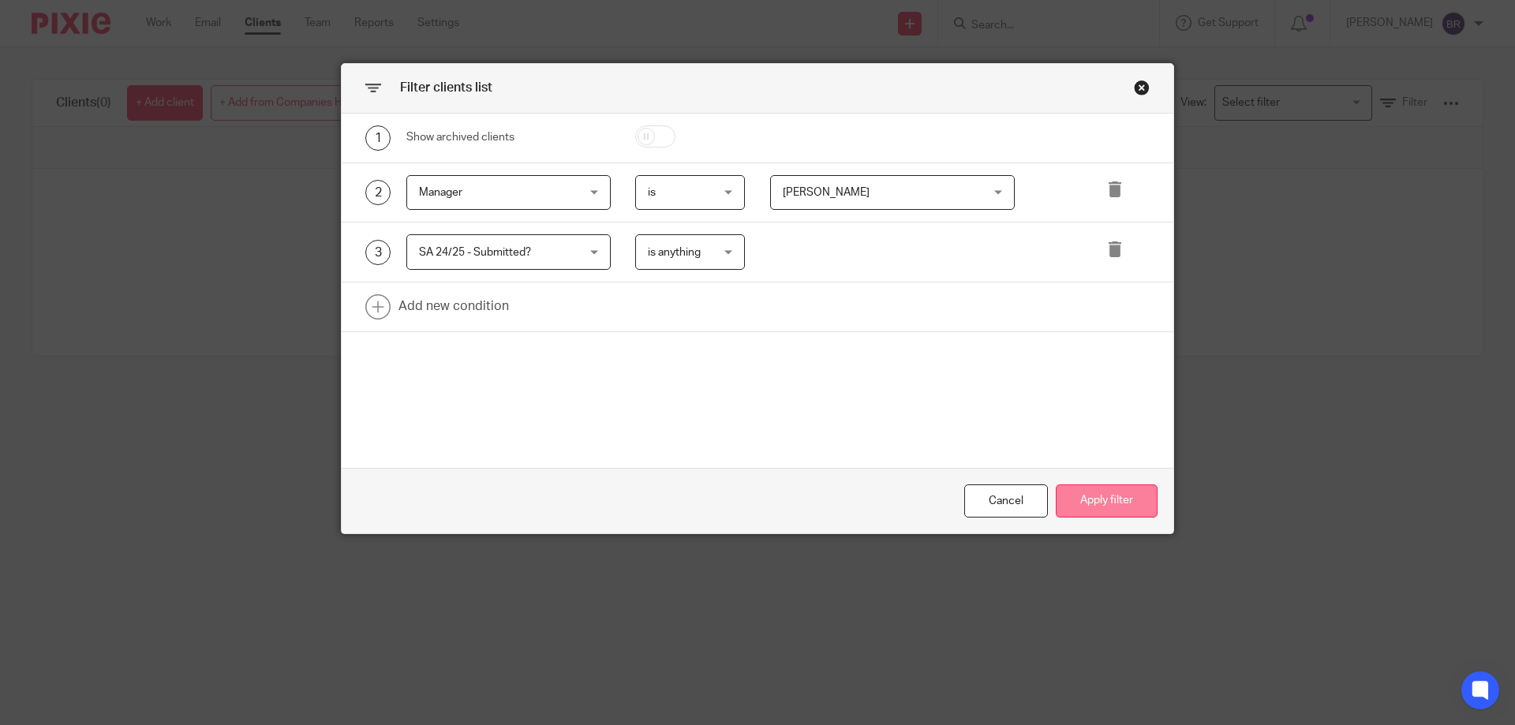
click at [1099, 496] on button "Apply filter" at bounding box center [1107, 502] width 102 height 34
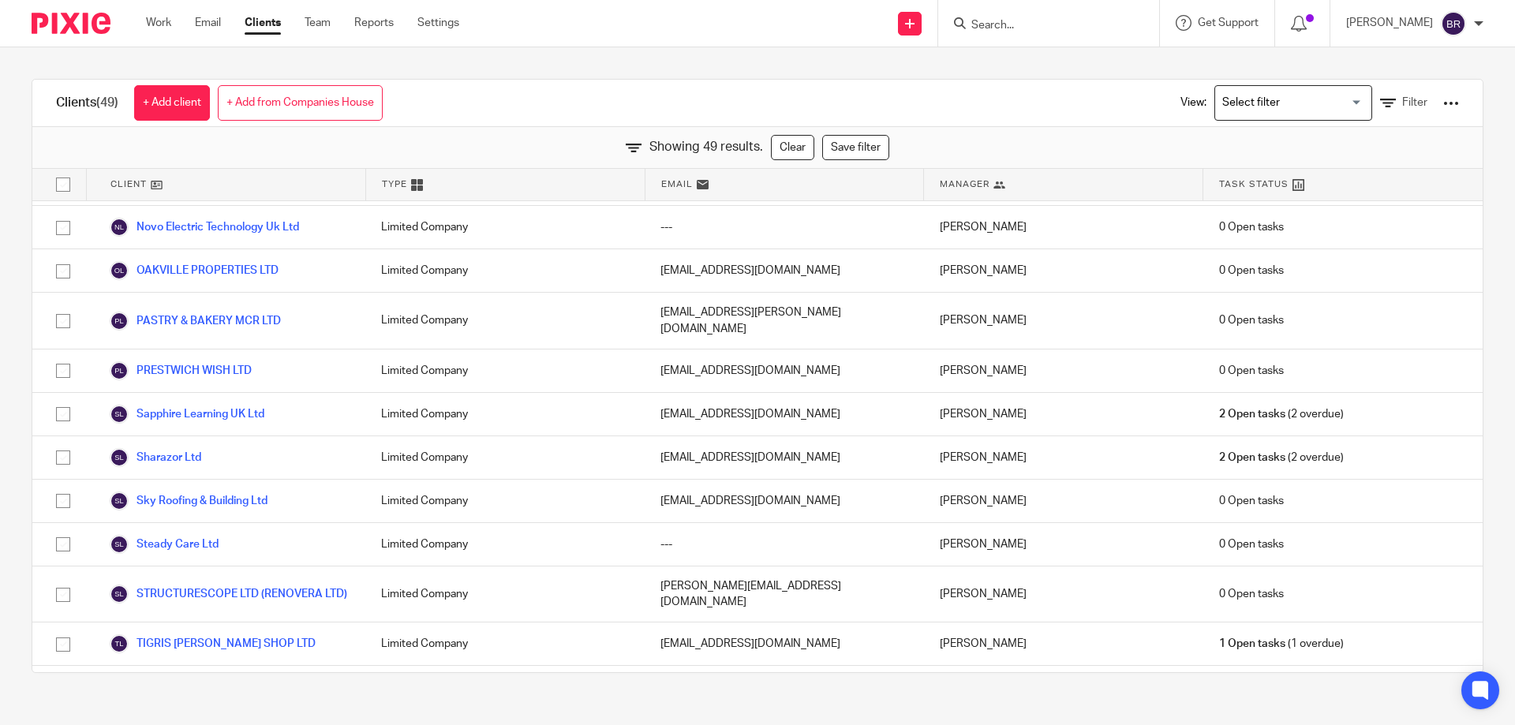
scroll to position [1719, 0]
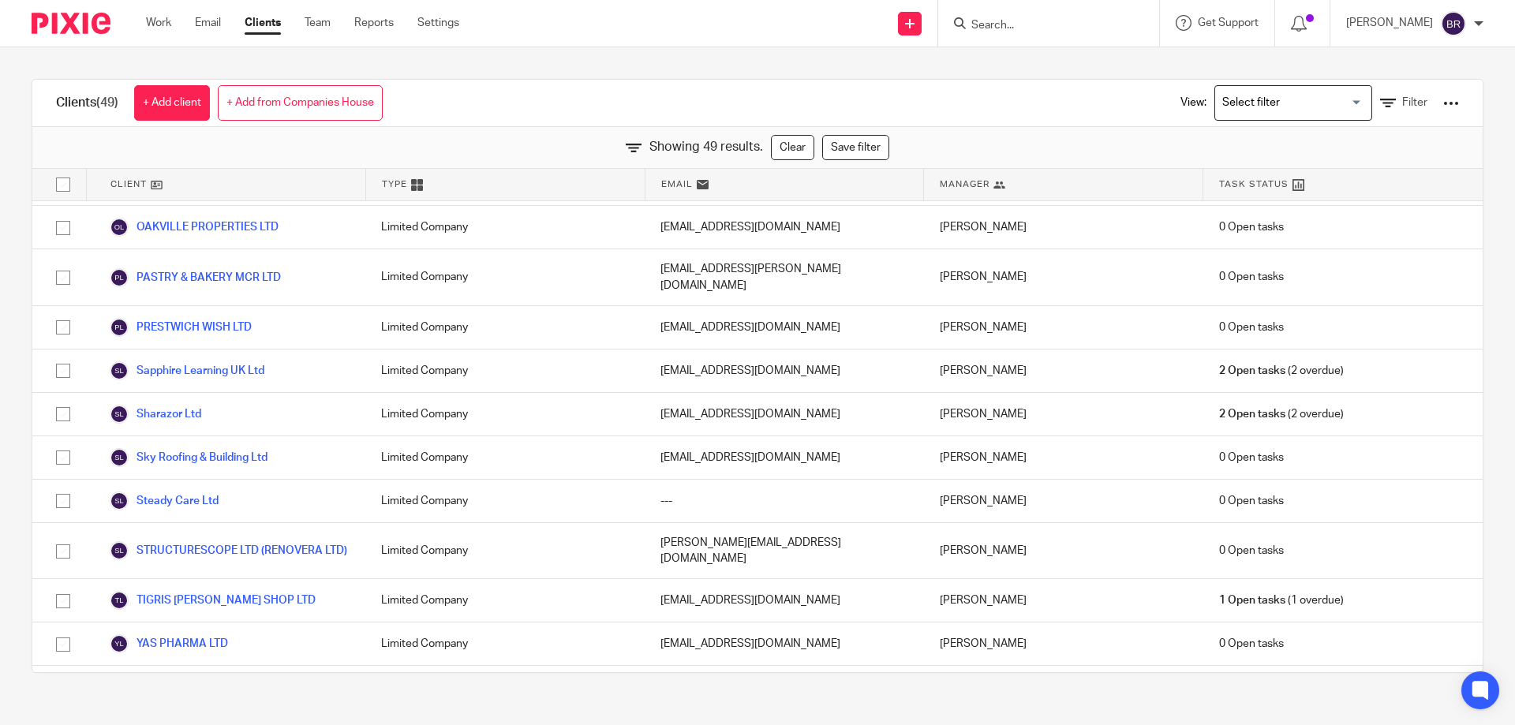
click at [1443, 102] on div at bounding box center [1451, 103] width 16 height 16
click at [944, 133] on div "Showing 49 results. Clear Save filter" at bounding box center [757, 148] width 1450 height 42
click at [1402, 106] on span "Filter" at bounding box center [1414, 102] width 25 height 11
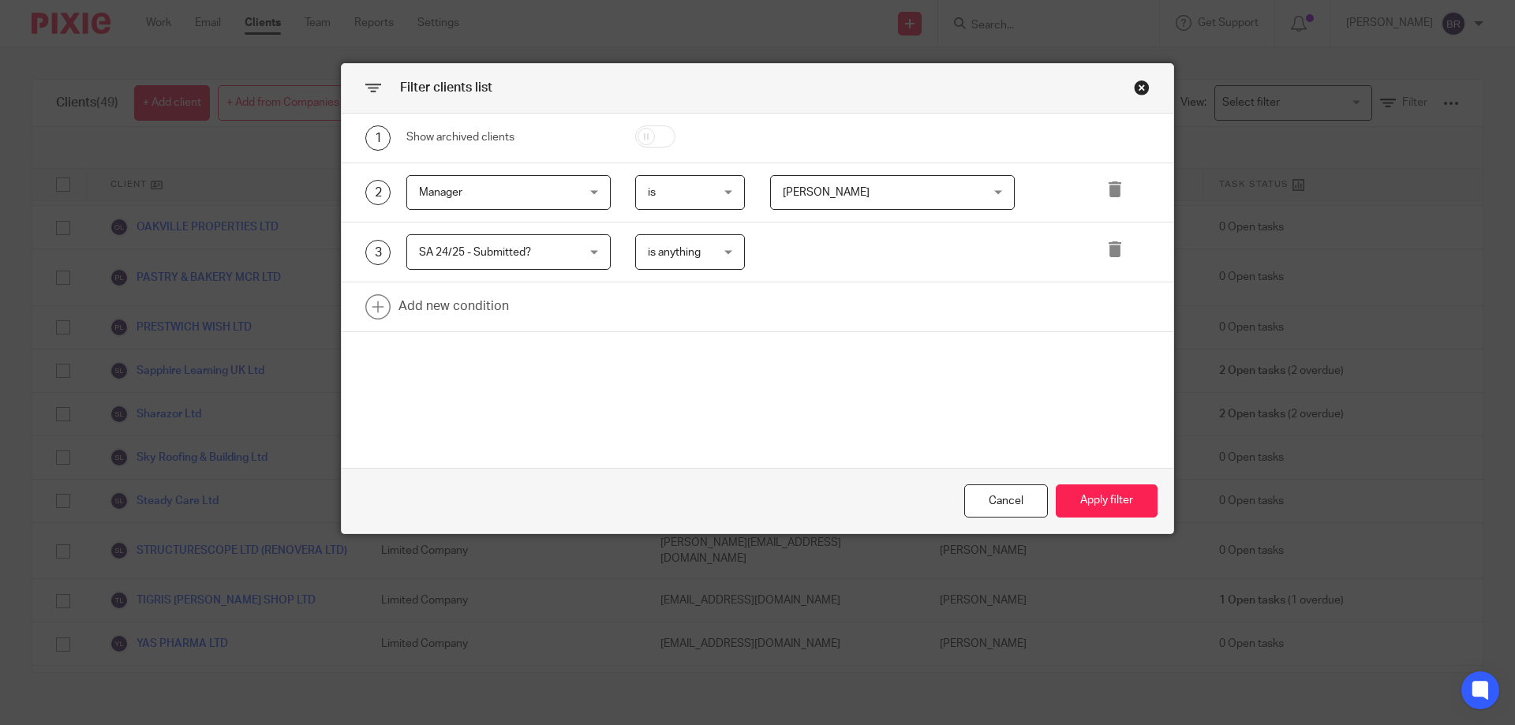
click at [721, 256] on div "is anything is anything" at bounding box center [690, 252] width 110 height 36
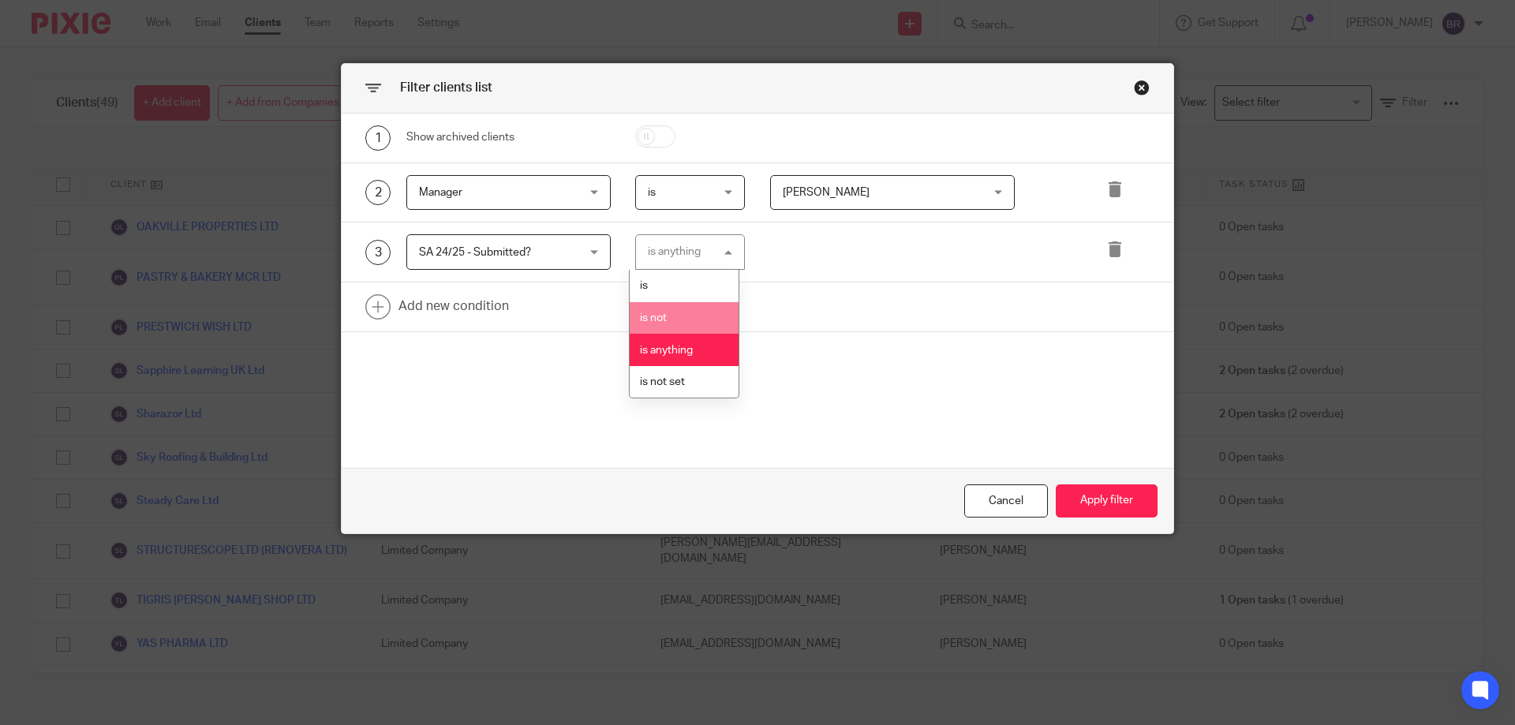
click at [702, 307] on li "is not" at bounding box center [684, 318] width 109 height 32
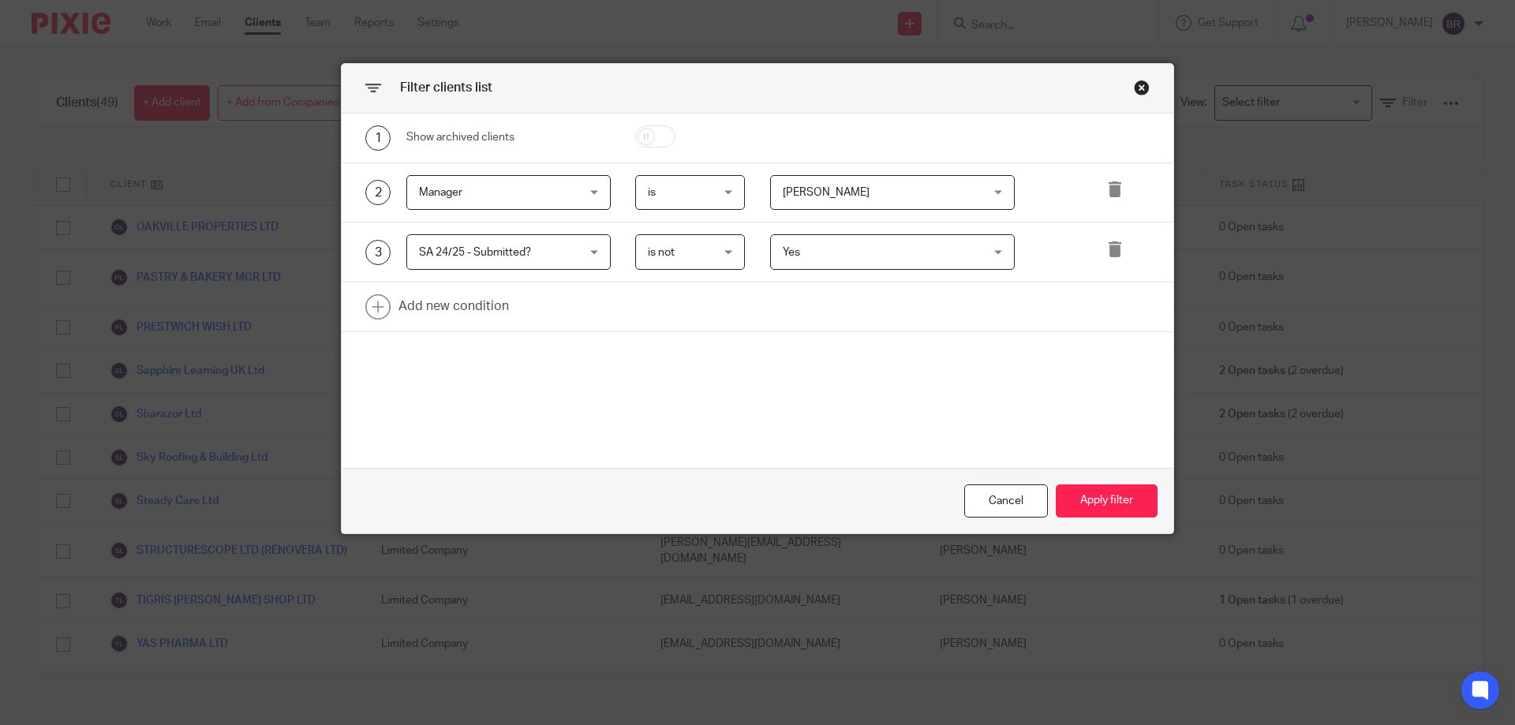
click at [713, 260] on span "is not" at bounding box center [686, 251] width 77 height 33
click at [698, 342] on li "is anything" at bounding box center [684, 350] width 109 height 32
click at [1135, 498] on button "Apply filter" at bounding box center [1107, 502] width 102 height 34
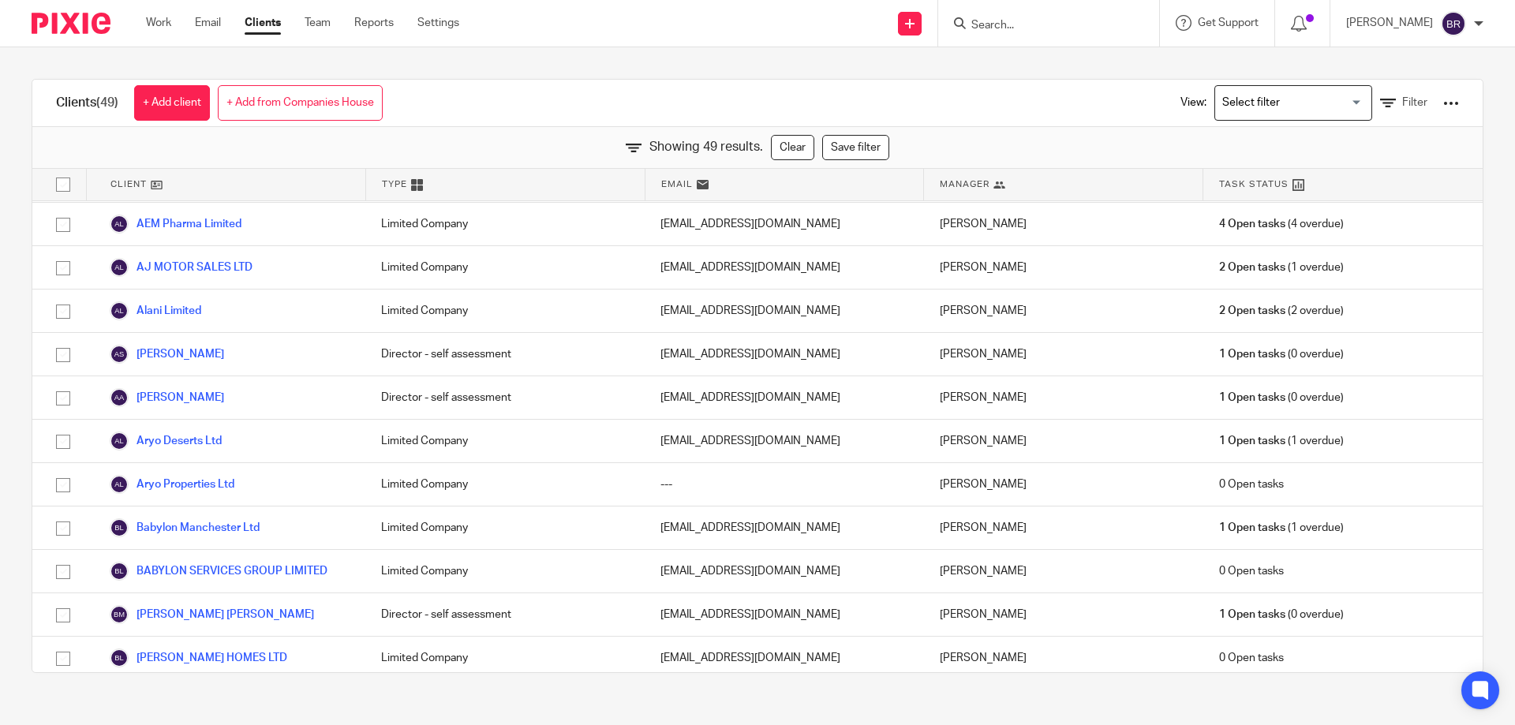
scroll to position [140, 0]
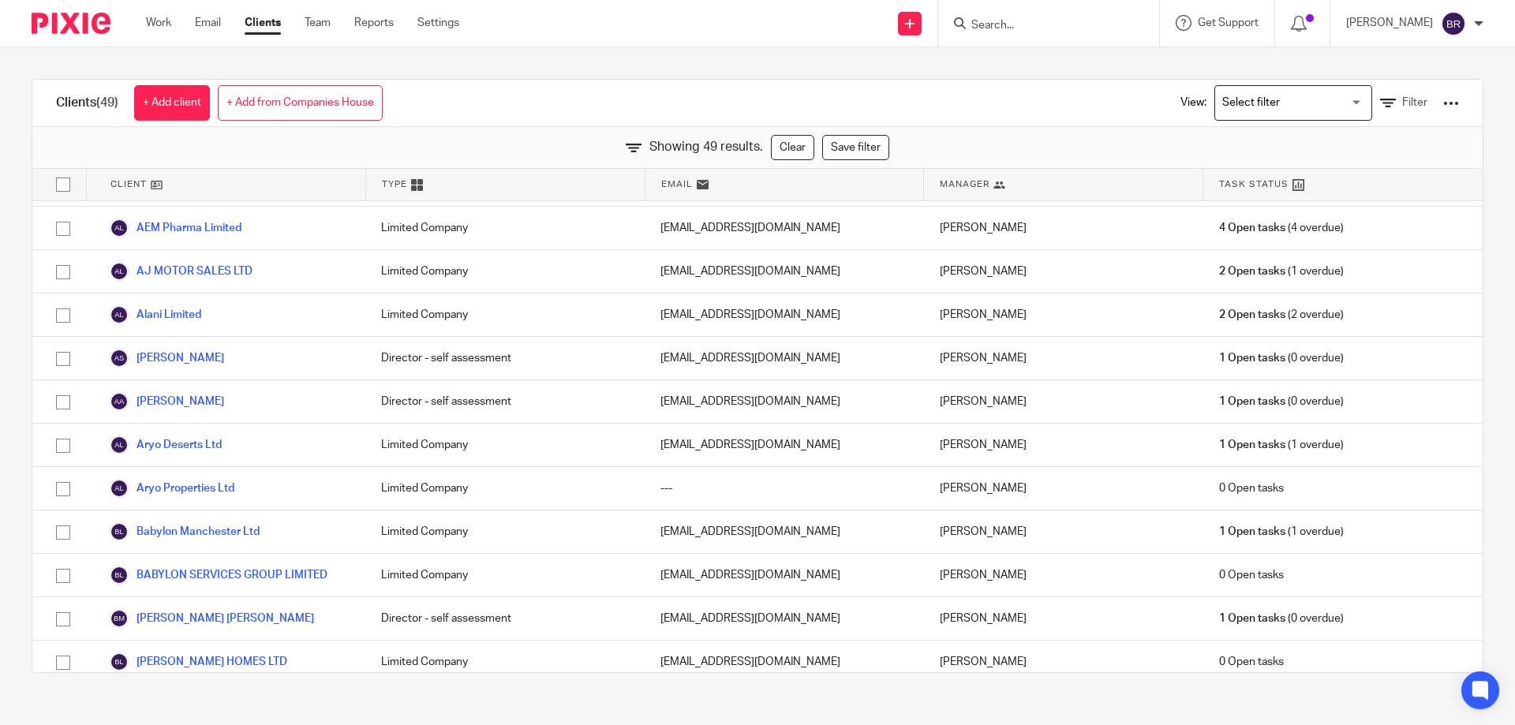
click at [1443, 104] on div at bounding box center [1451, 103] width 16 height 16
click at [1323, 185] on link "Export clients to CSV file" at bounding box center [1324, 186] width 219 height 24
click at [1402, 103] on span "Filter" at bounding box center [1414, 102] width 25 height 11
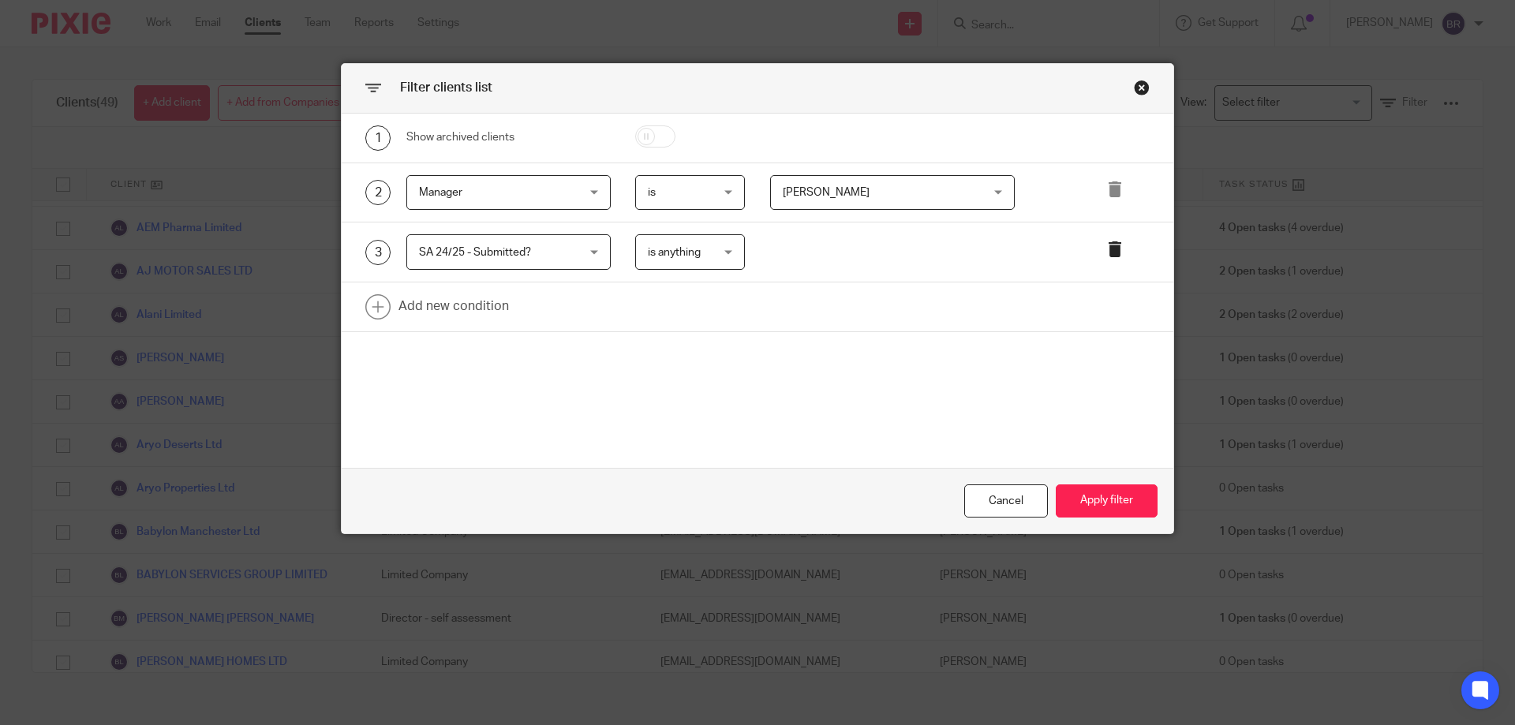
click at [1112, 256] on icon at bounding box center [1115, 249] width 16 height 16
click at [1112, 196] on icon at bounding box center [1115, 190] width 16 height 16
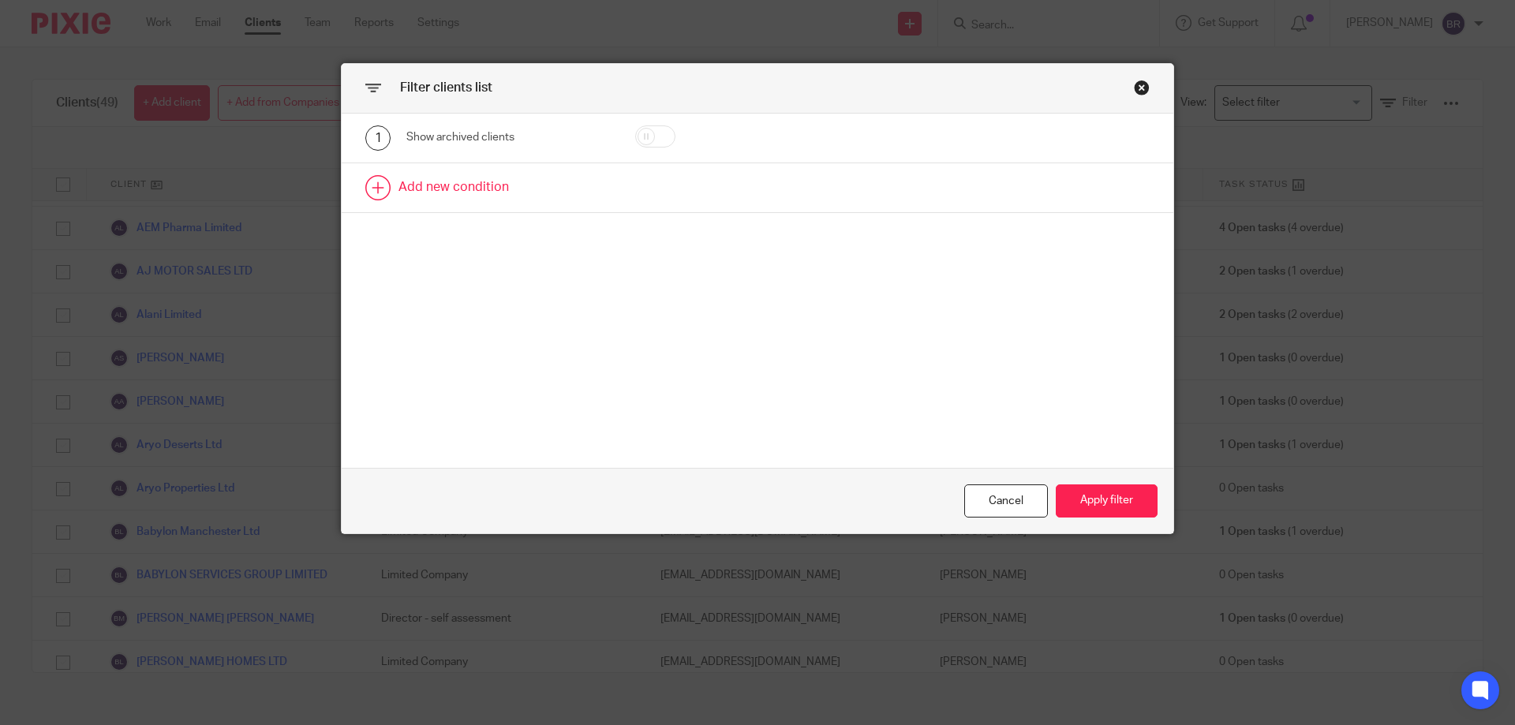
click at [480, 183] on link at bounding box center [758, 187] width 832 height 49
click at [533, 198] on div "Field" at bounding box center [495, 192] width 152 height 33
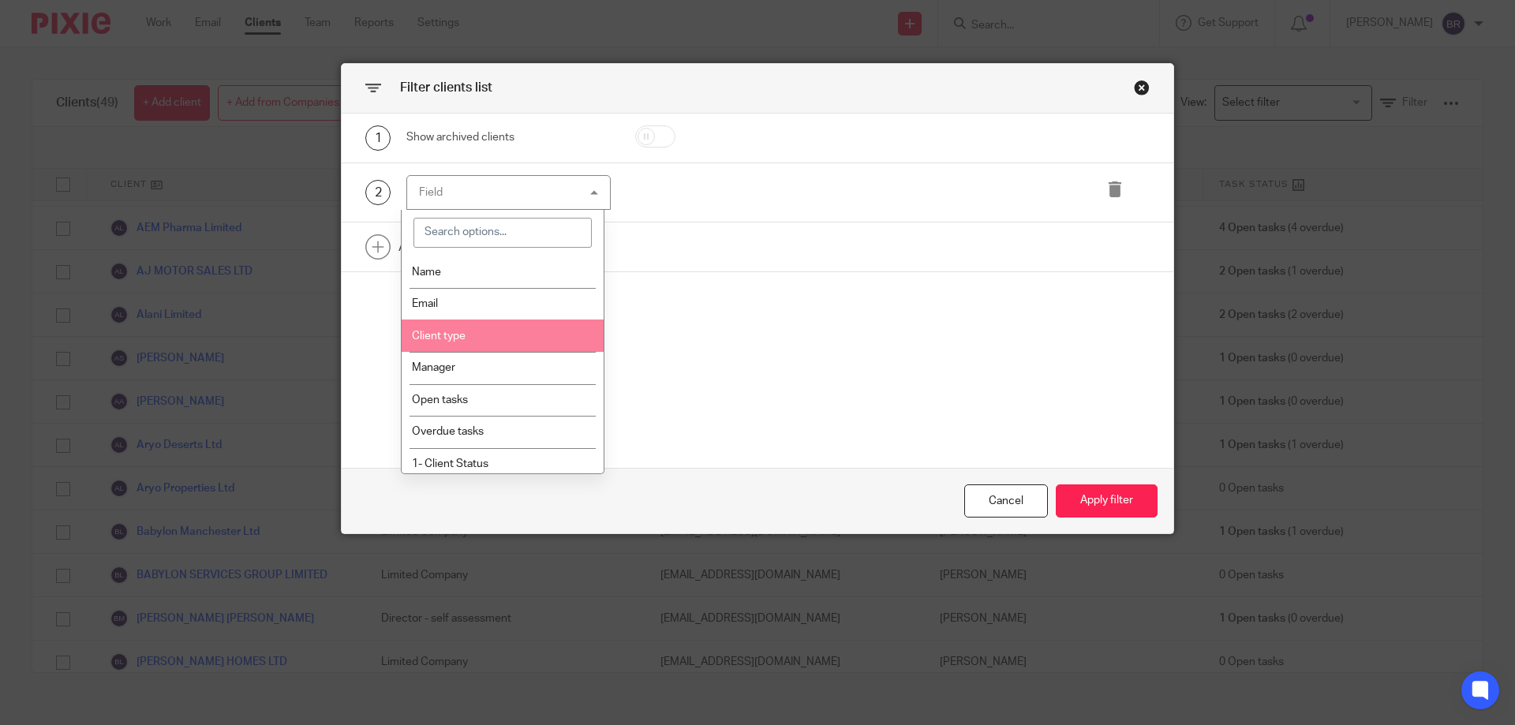
click at [537, 345] on li "Client type" at bounding box center [503, 336] width 203 height 32
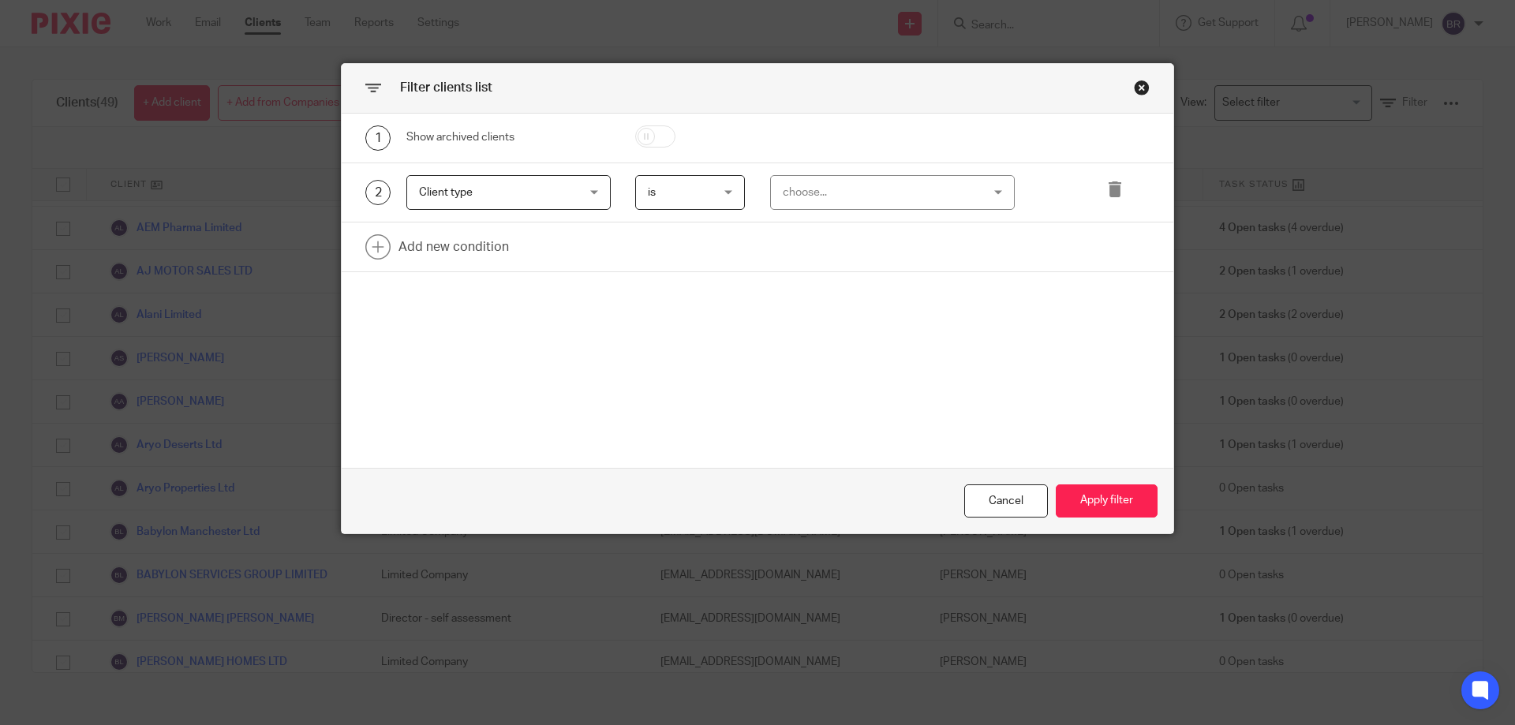
click at [855, 200] on div "choose..." at bounding box center [875, 192] width 185 height 33
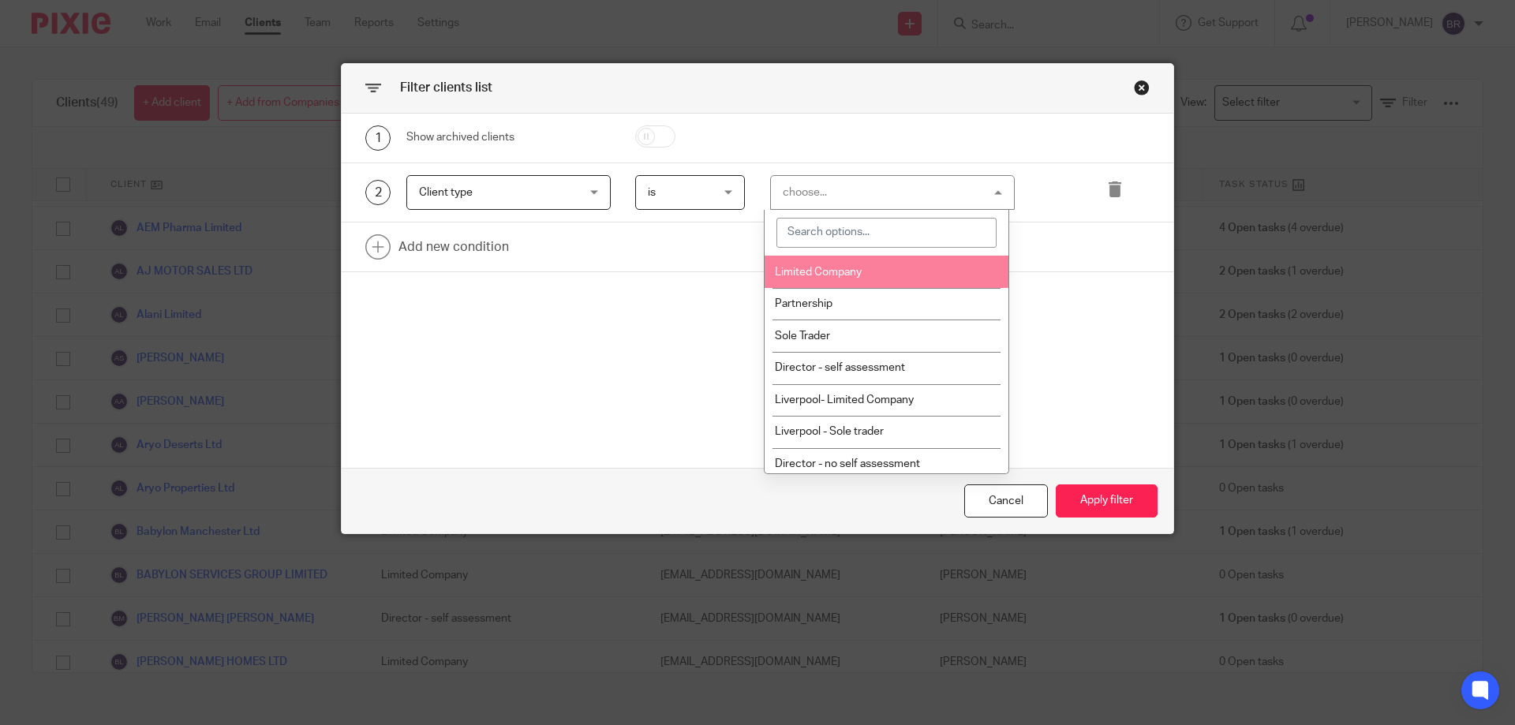
click at [855, 273] on span "Limited Company" at bounding box center [818, 272] width 87 height 11
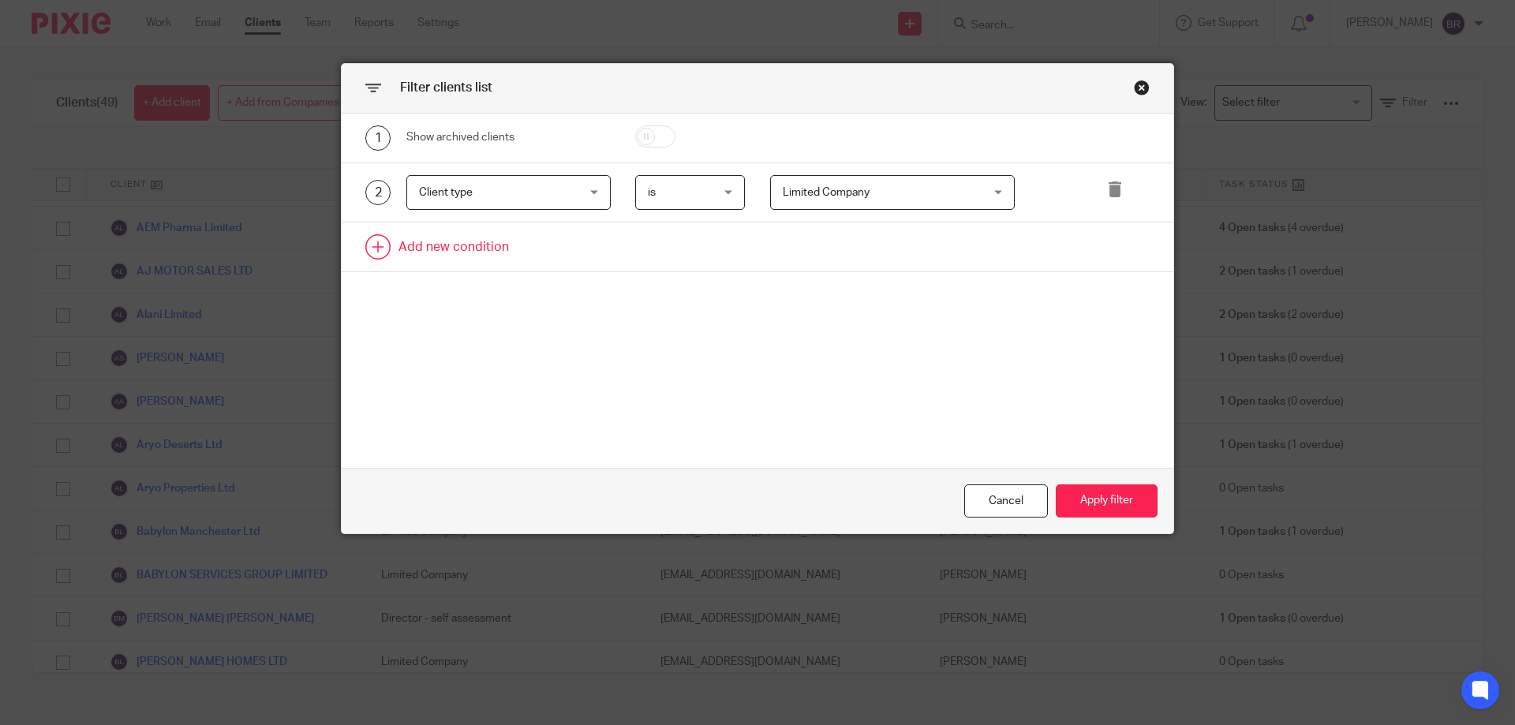
click at [542, 255] on link at bounding box center [758, 247] width 832 height 49
click at [522, 258] on div "Field" at bounding box center [495, 251] width 152 height 33
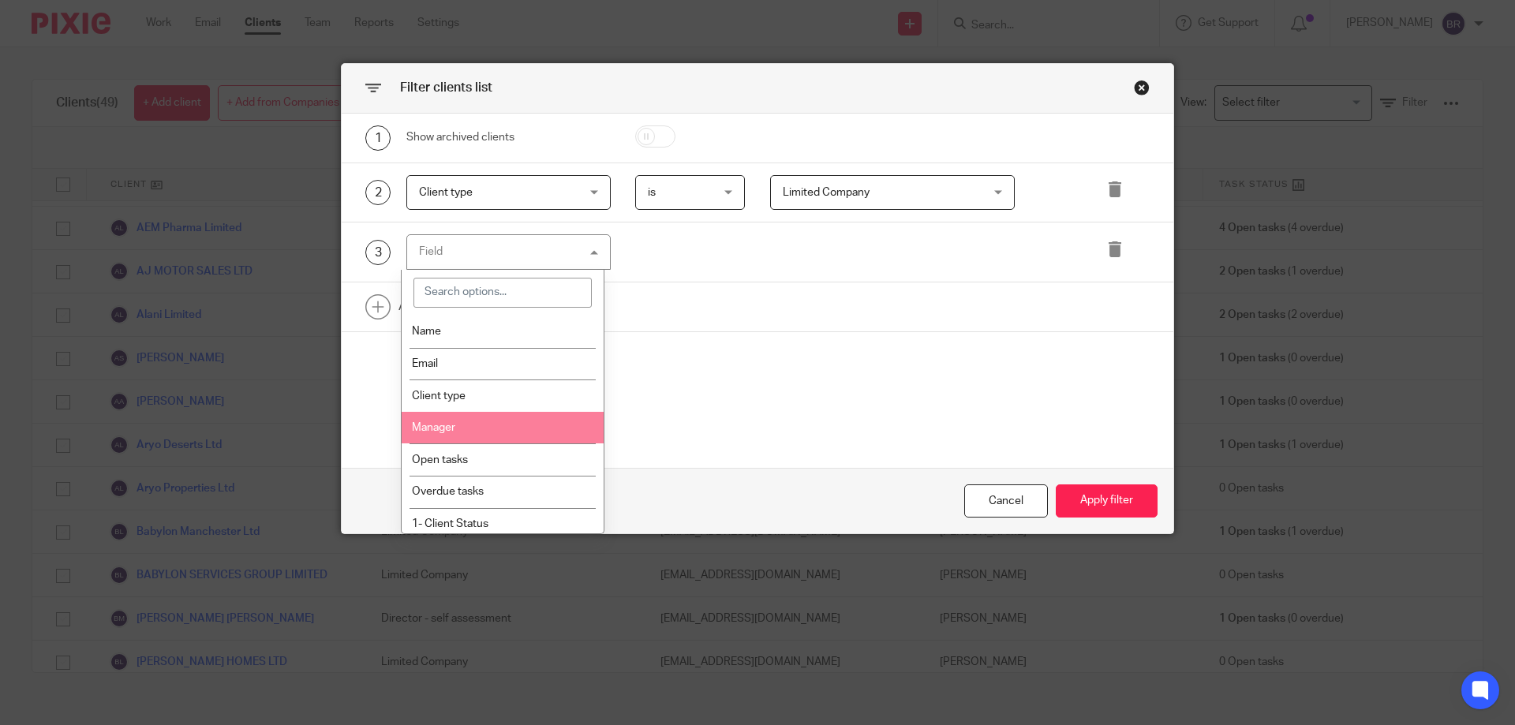
click at [538, 424] on li "Manager" at bounding box center [503, 428] width 203 height 32
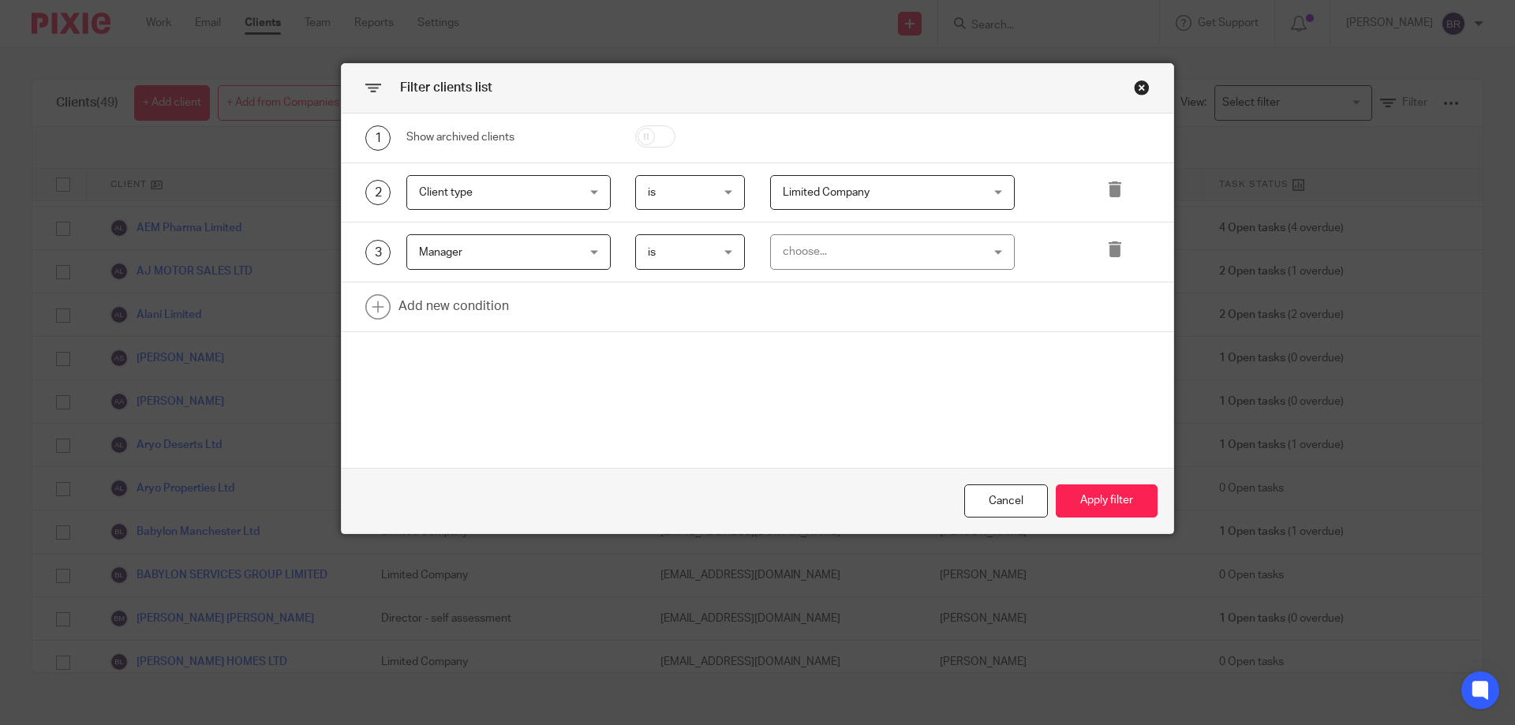
click at [848, 255] on div "choose..." at bounding box center [875, 251] width 185 height 33
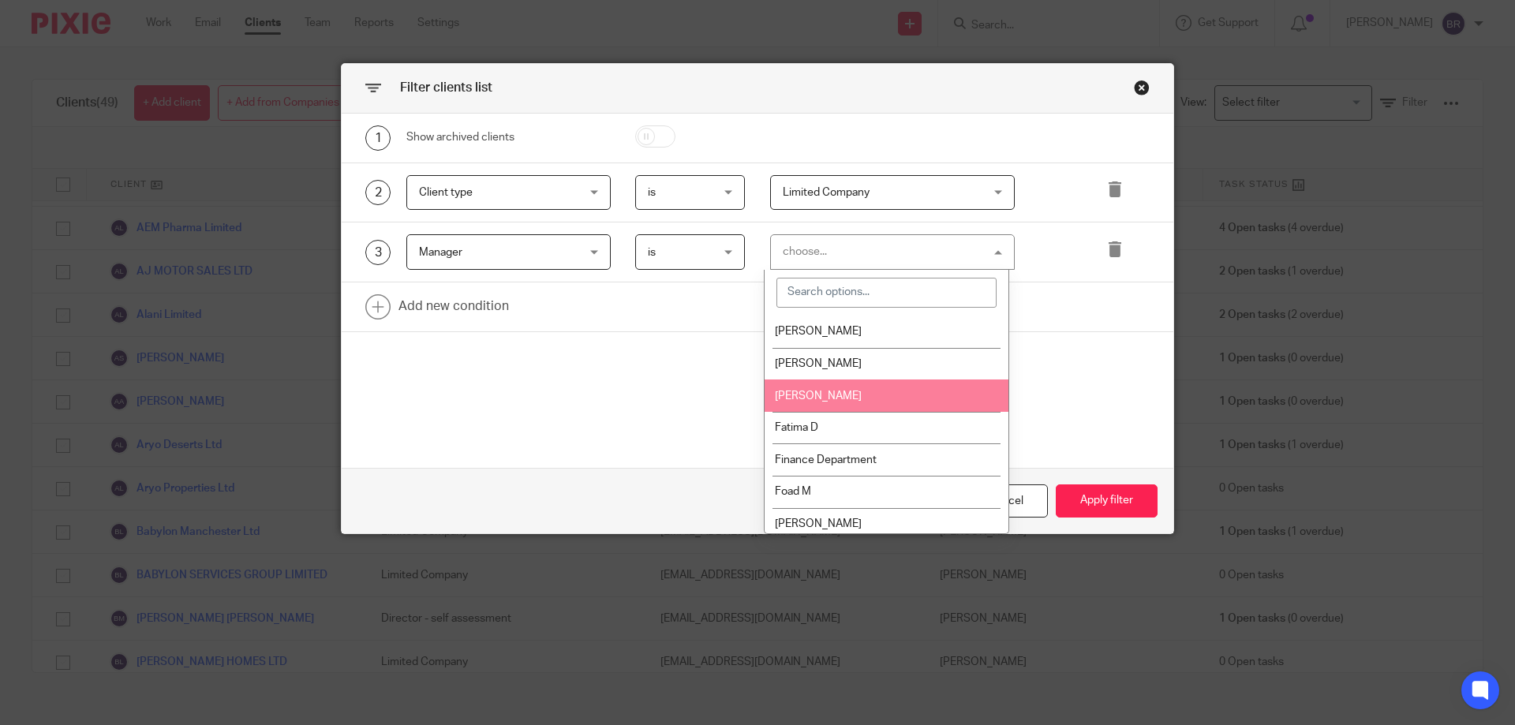
click at [844, 385] on li "[PERSON_NAME]" at bounding box center [887, 396] width 244 height 32
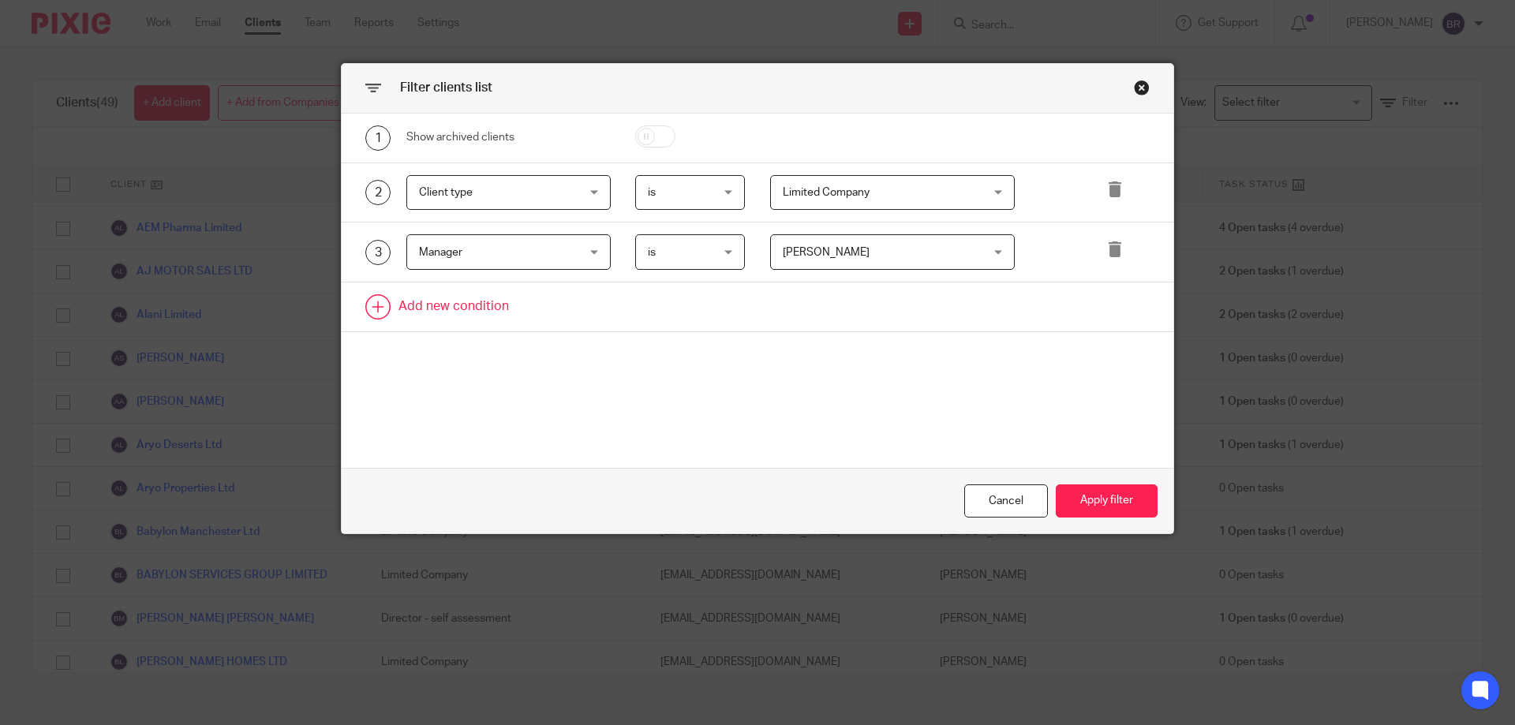
click at [537, 308] on link at bounding box center [758, 307] width 832 height 49
click at [560, 307] on div "Field" at bounding box center [495, 311] width 152 height 33
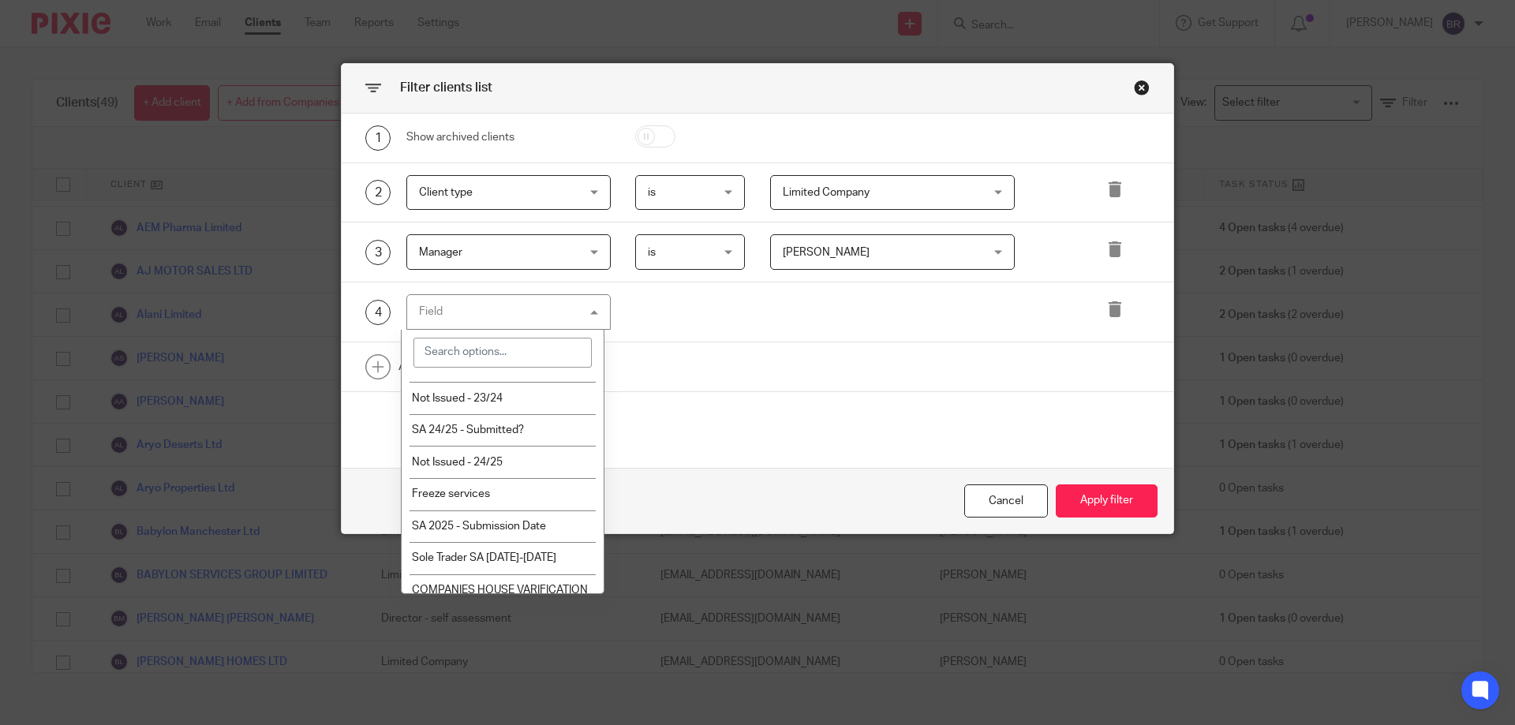
scroll to position [2001, 0]
click at [562, 447] on li "SA 24/25 - Submitted?" at bounding box center [503, 440] width 203 height 32
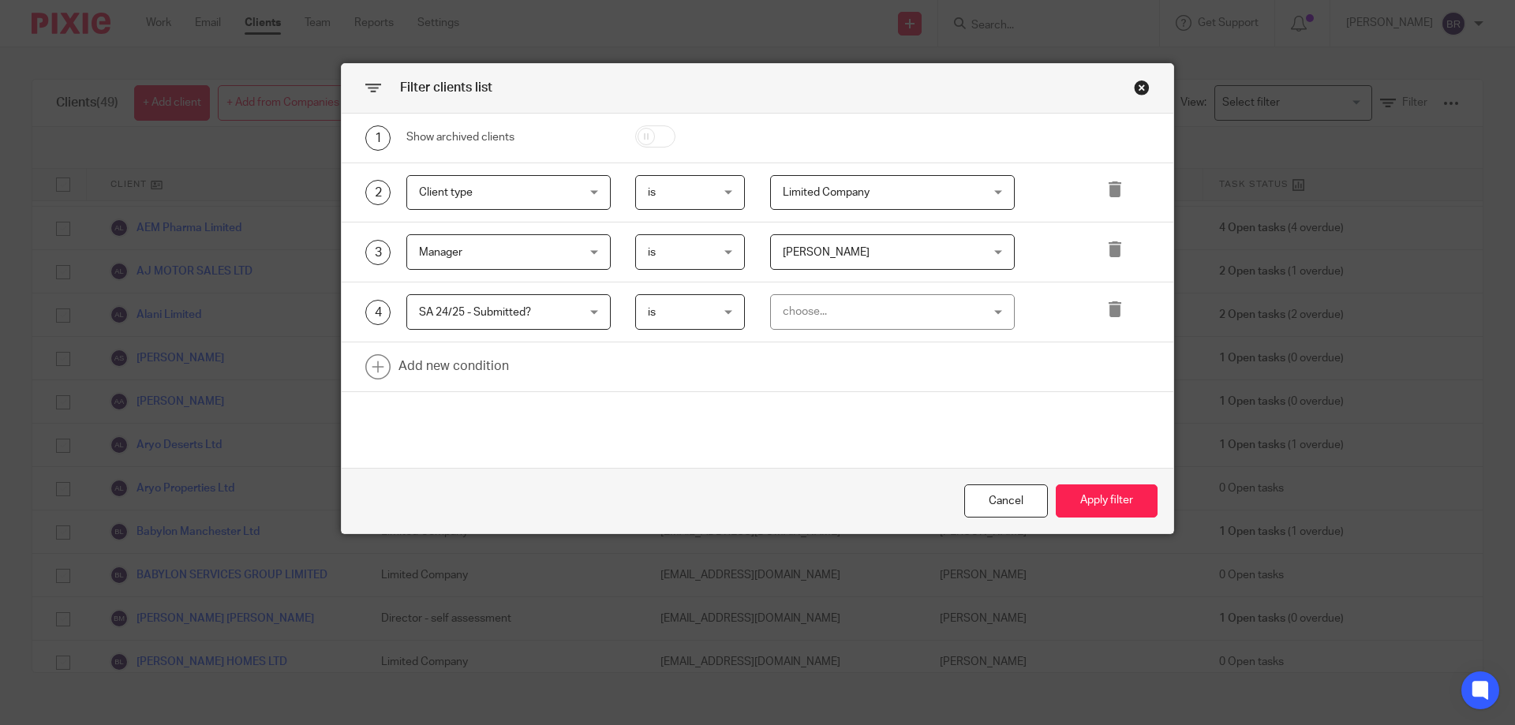
click at [846, 323] on div "choose..." at bounding box center [875, 311] width 185 height 33
click at [724, 305] on div "is is" at bounding box center [690, 312] width 110 height 36
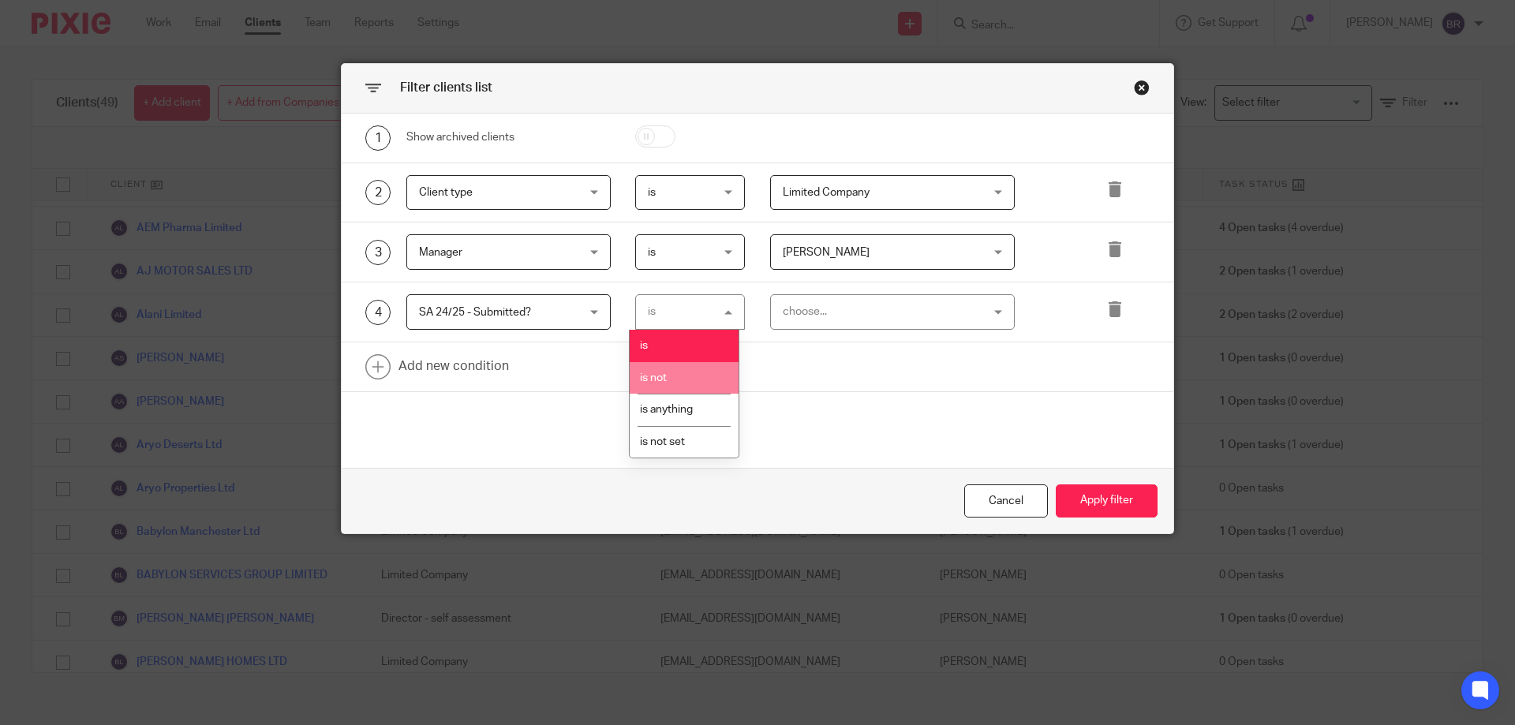
click at [689, 380] on li "is not" at bounding box center [684, 378] width 109 height 32
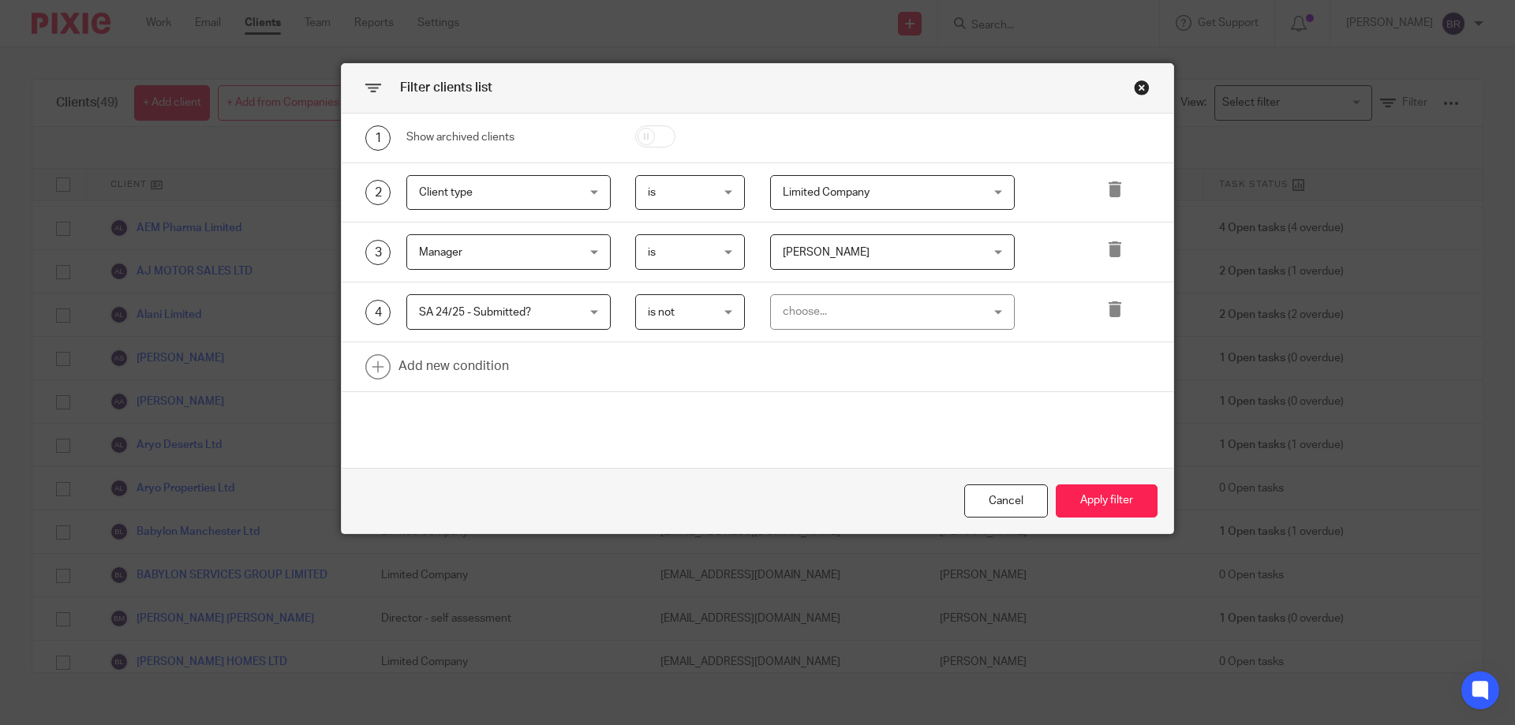
click at [728, 316] on div "is not is not" at bounding box center [690, 312] width 110 height 36
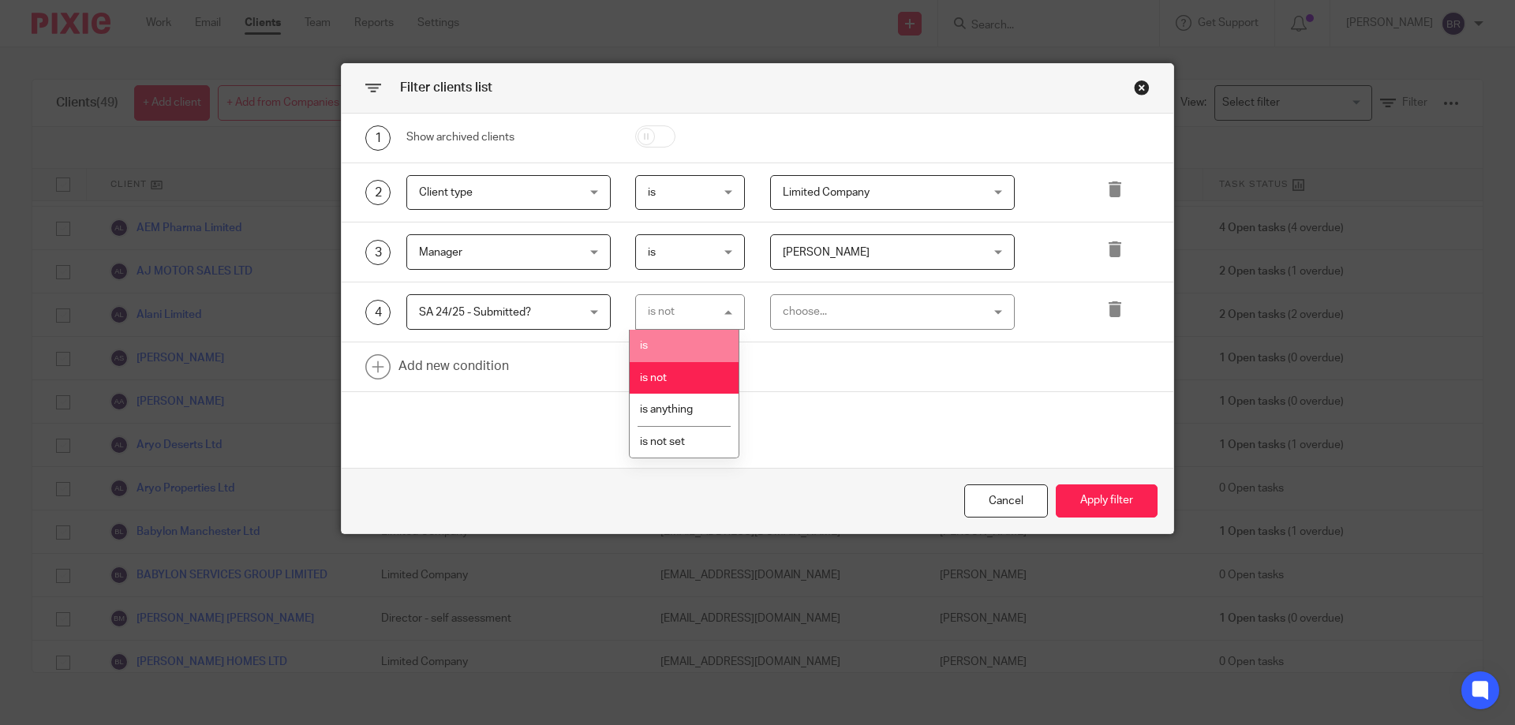
click at [827, 395] on div "1 Show archived clients 2 Client type Client type Name Email Client type Manage…" at bounding box center [758, 291] width 832 height 354
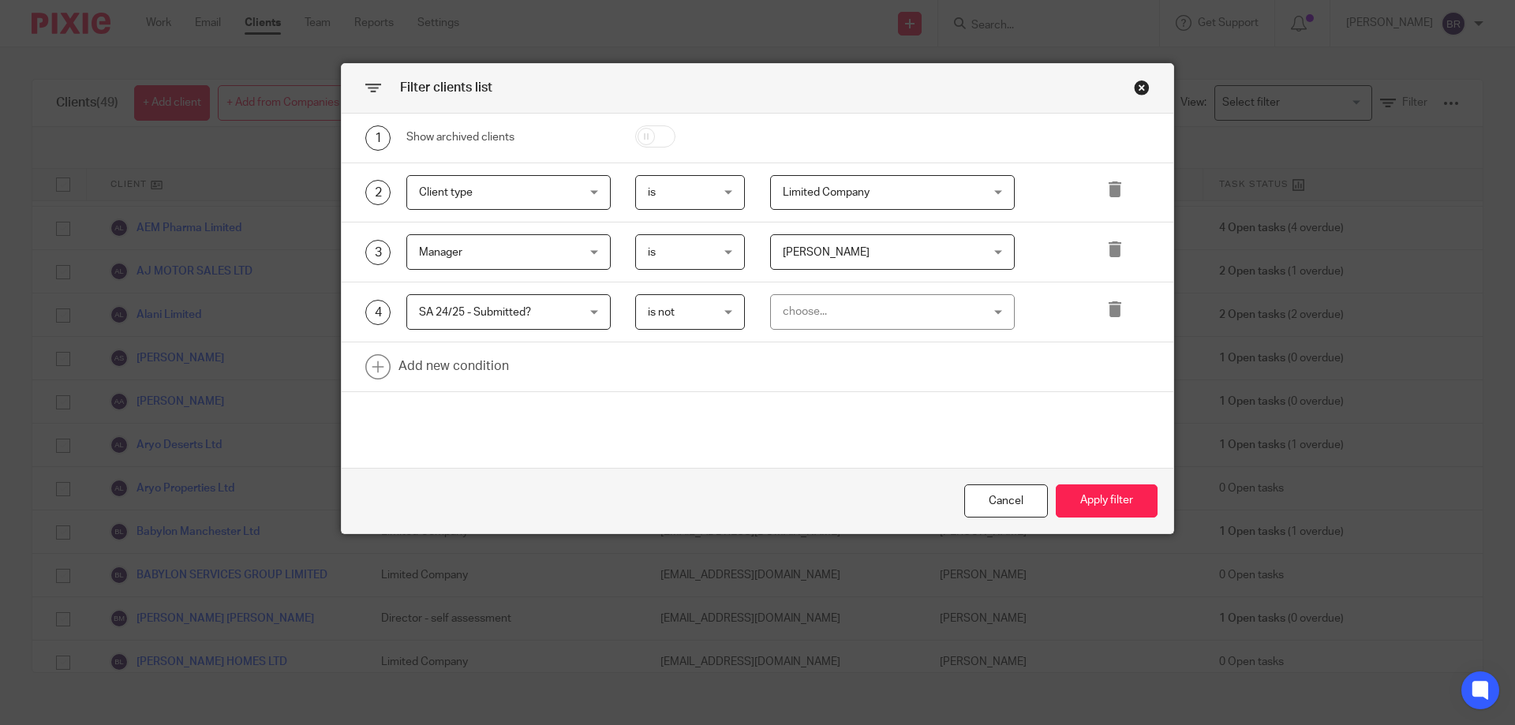
click at [711, 323] on span "is not" at bounding box center [686, 311] width 77 height 33
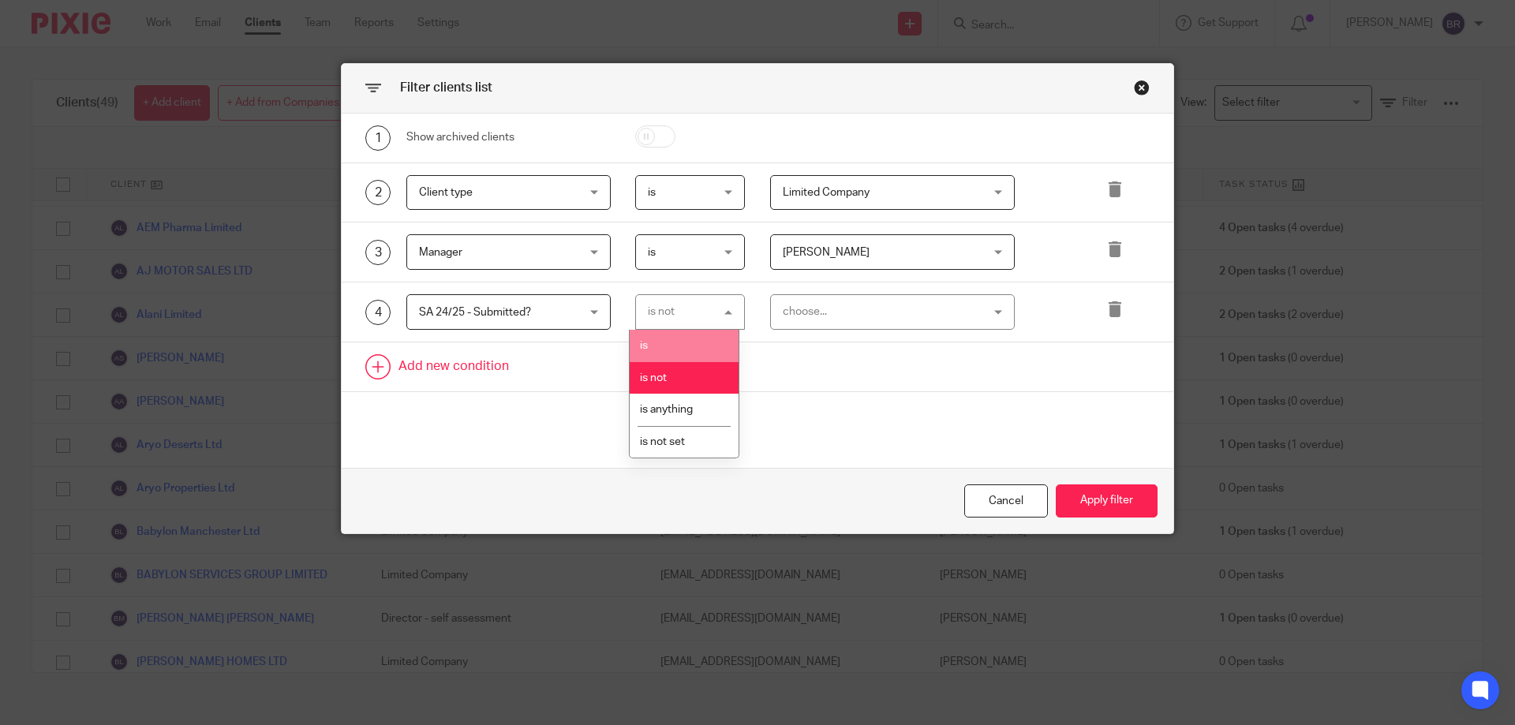
click at [823, 361] on link at bounding box center [758, 366] width 832 height 49
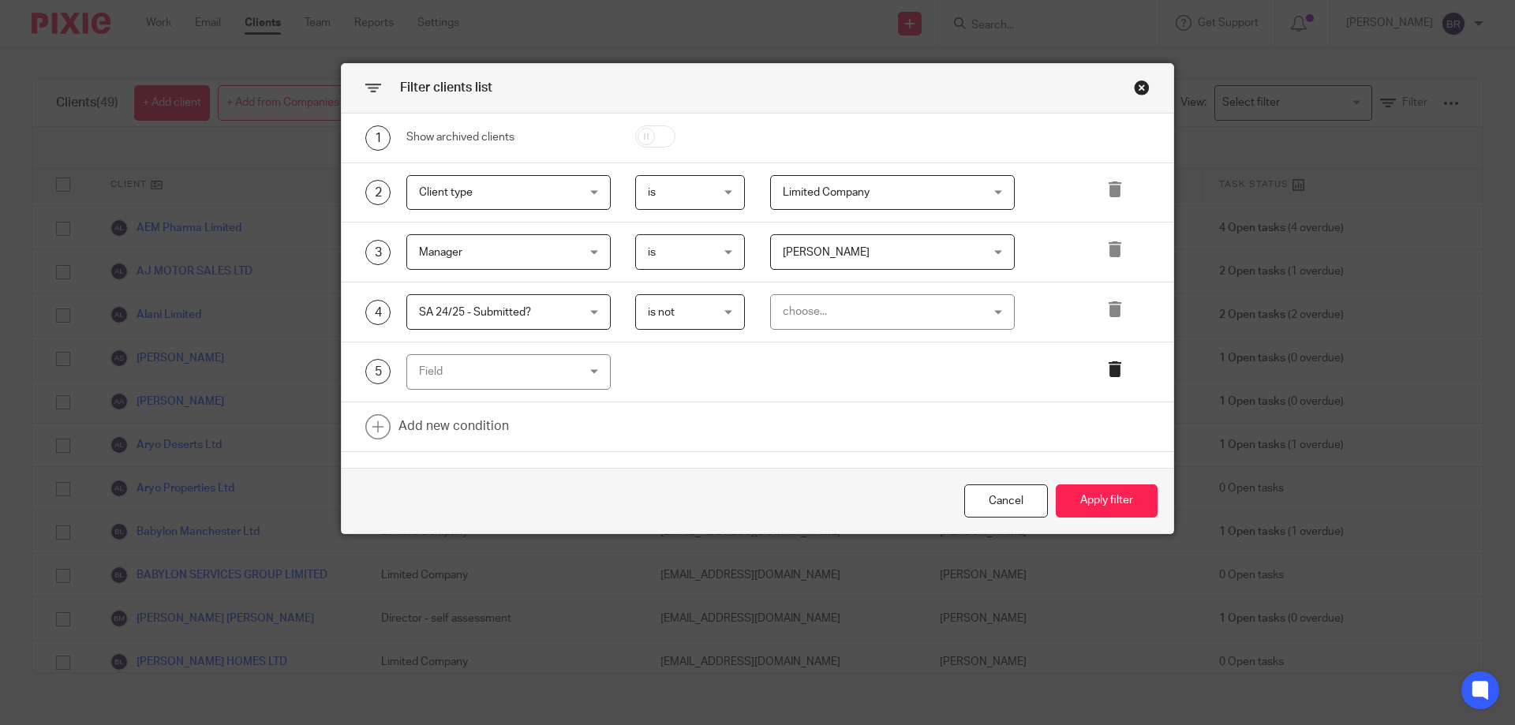
click at [1109, 371] on icon at bounding box center [1115, 369] width 16 height 16
click at [1112, 312] on icon at bounding box center [1115, 309] width 16 height 16
